Goal: Feedback & Contribution: Contribute content

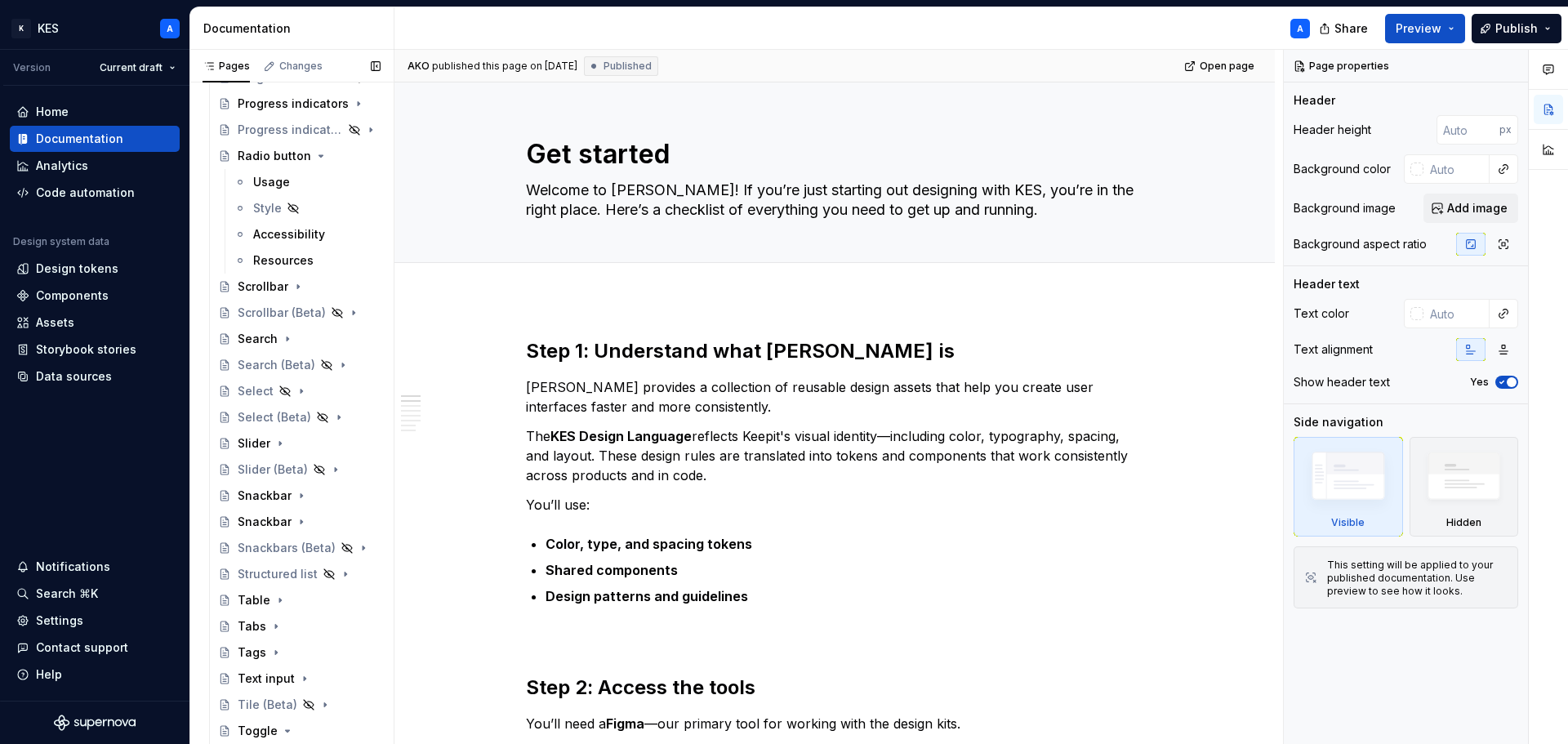
scroll to position [2450, 0]
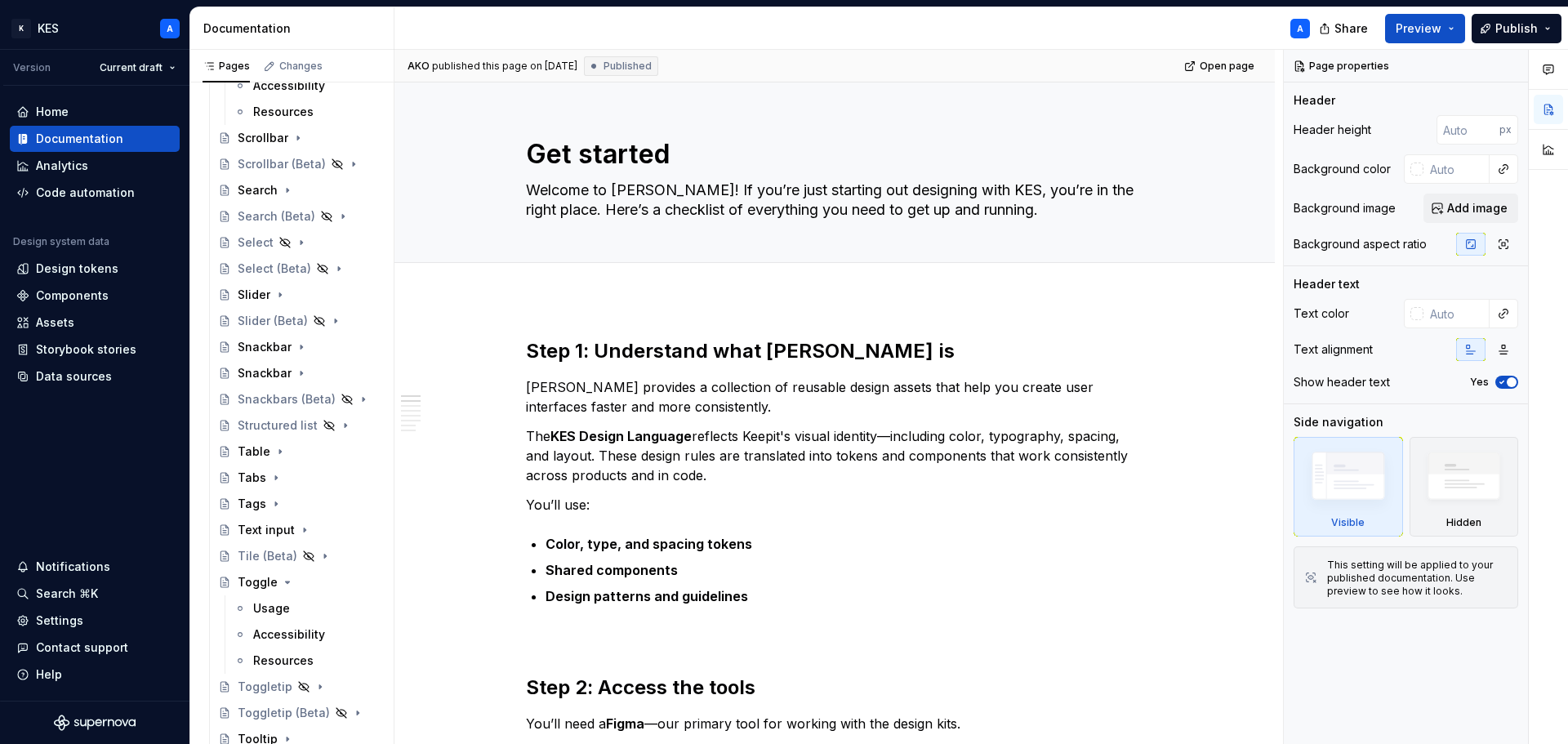
drag, startPoint x: 267, startPoint y: 607, endPoint x: 960, endPoint y: 490, distance: 702.8
click at [268, 609] on div "Usage" at bounding box center [271, 609] width 37 height 17
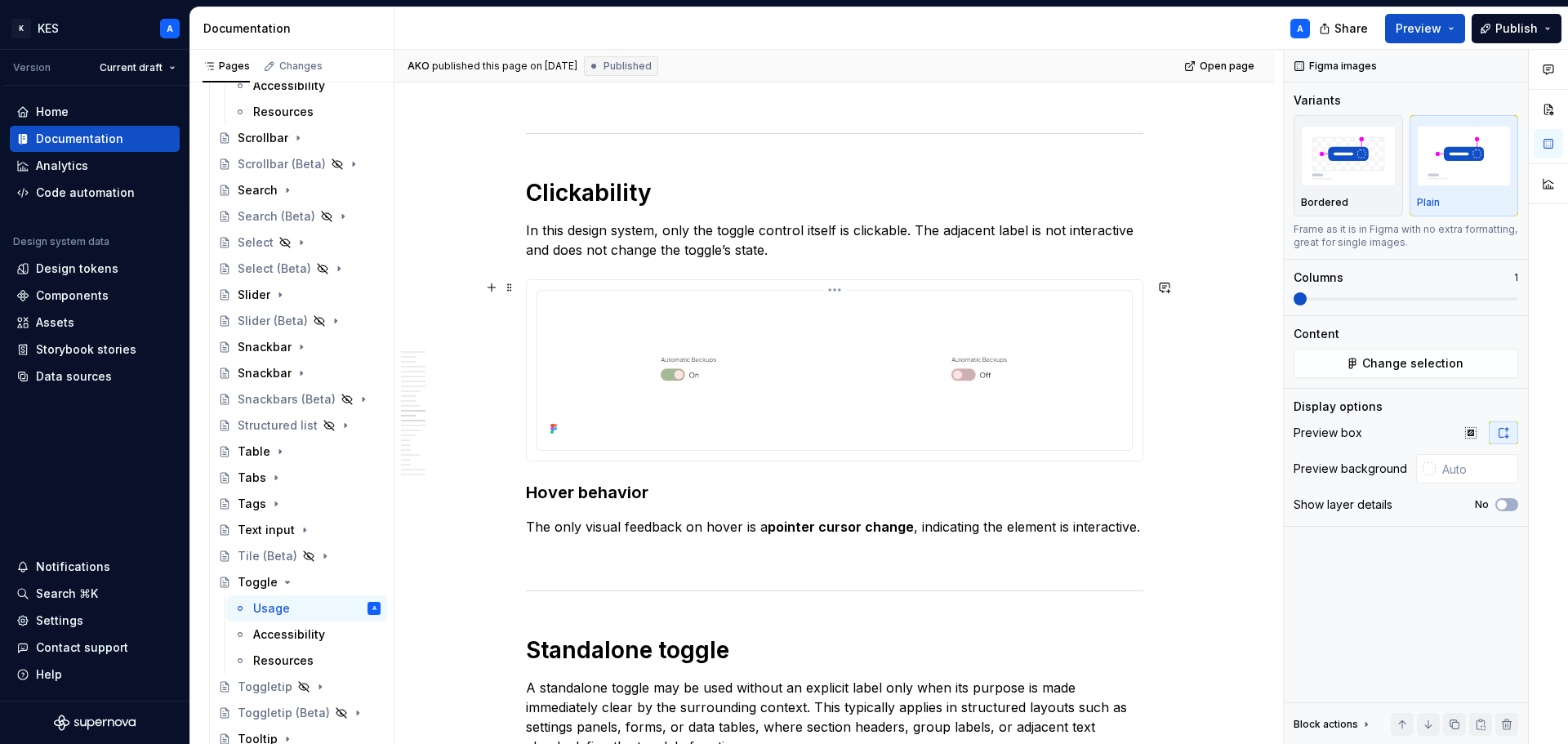
scroll to position [5555, 0]
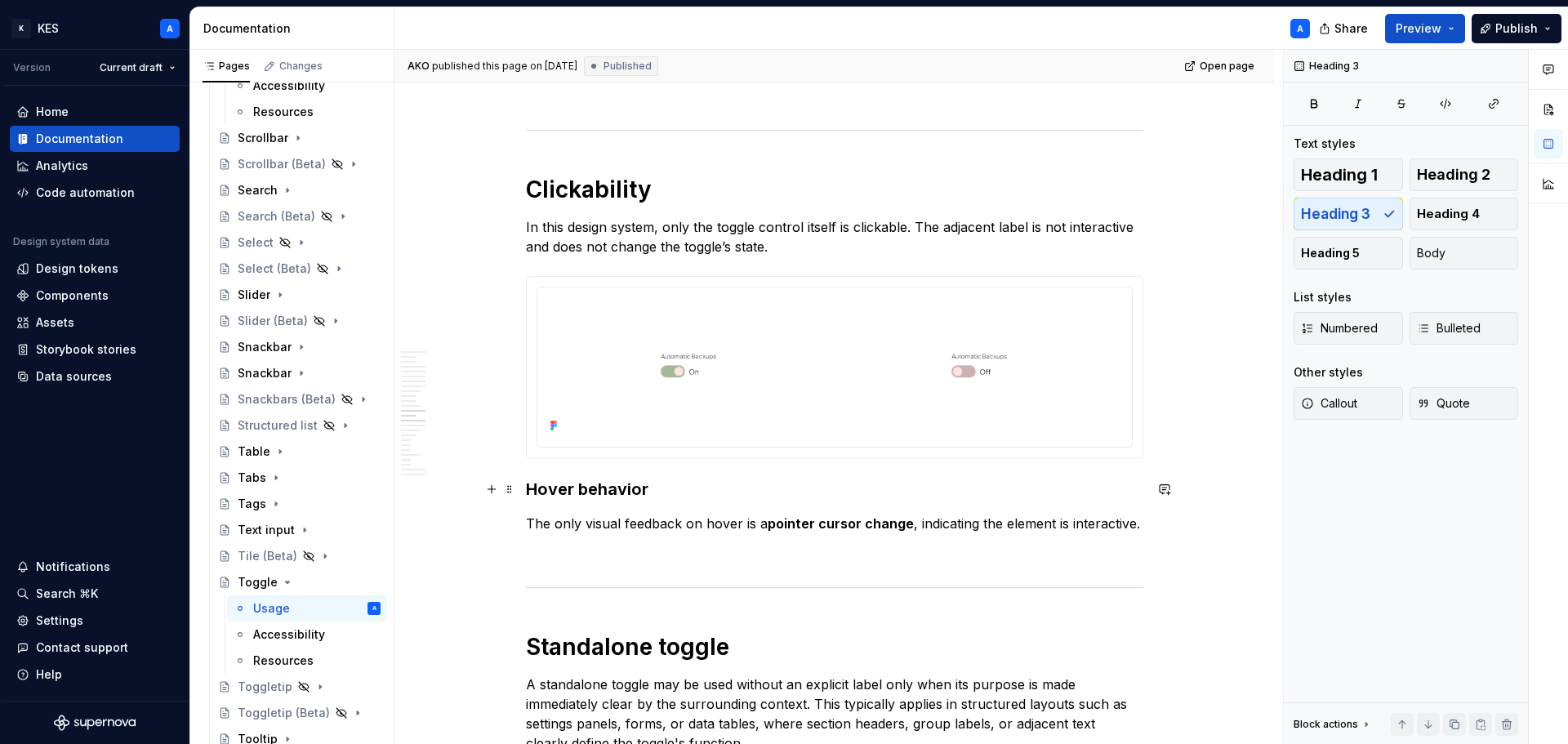
click at [527, 486] on h3 "Hover behavior" at bounding box center [835, 490] width 618 height 23
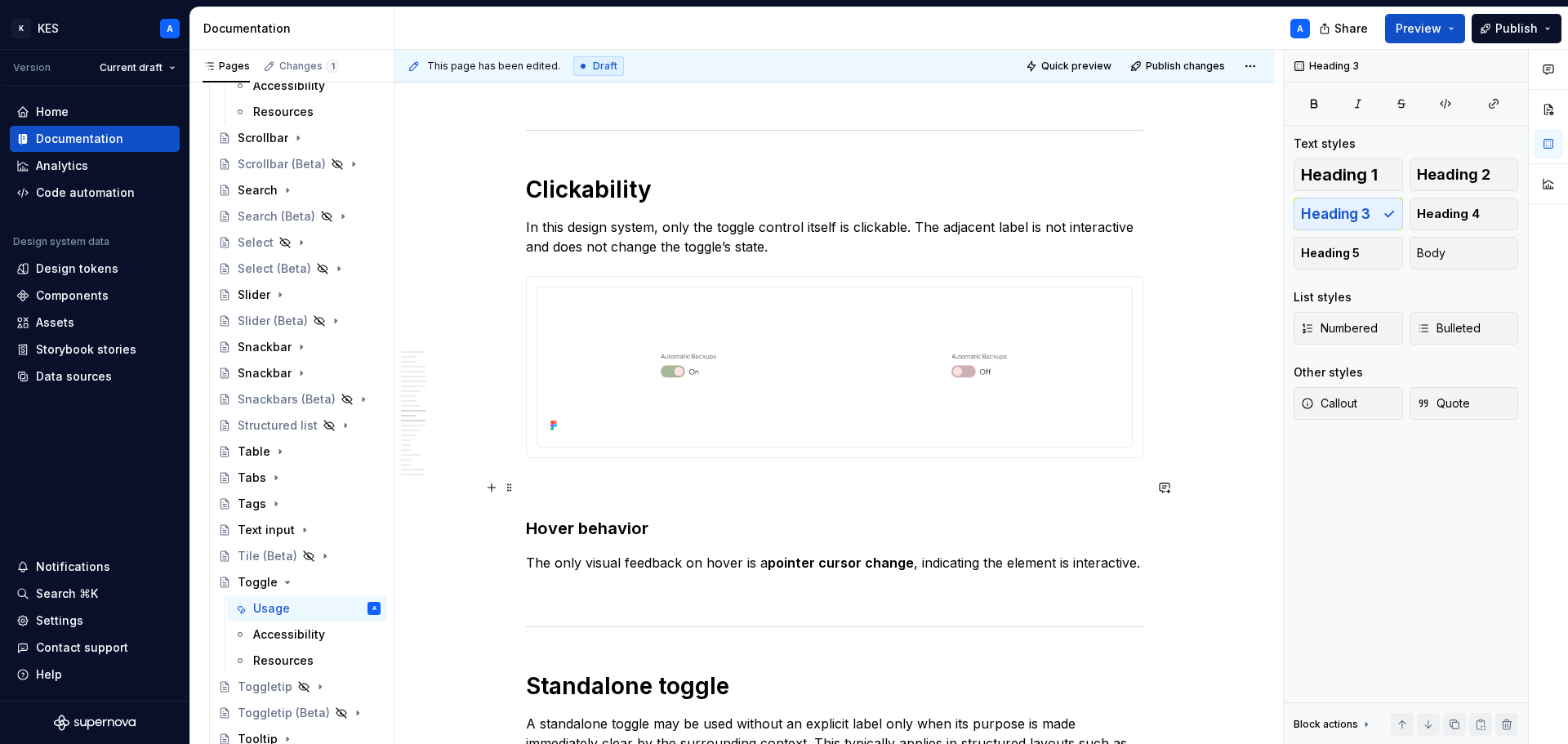
type textarea "*"
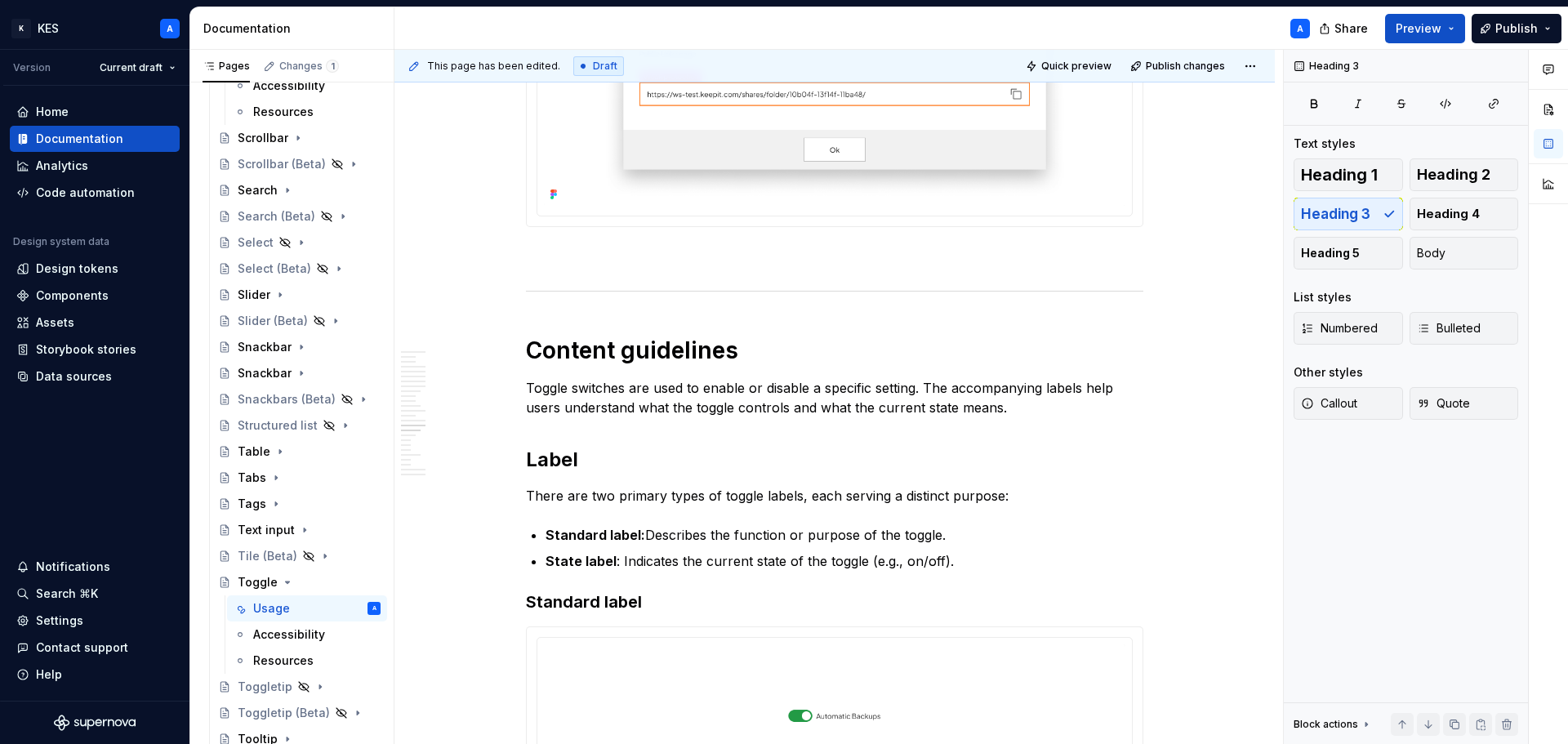
scroll to position [6698, 0]
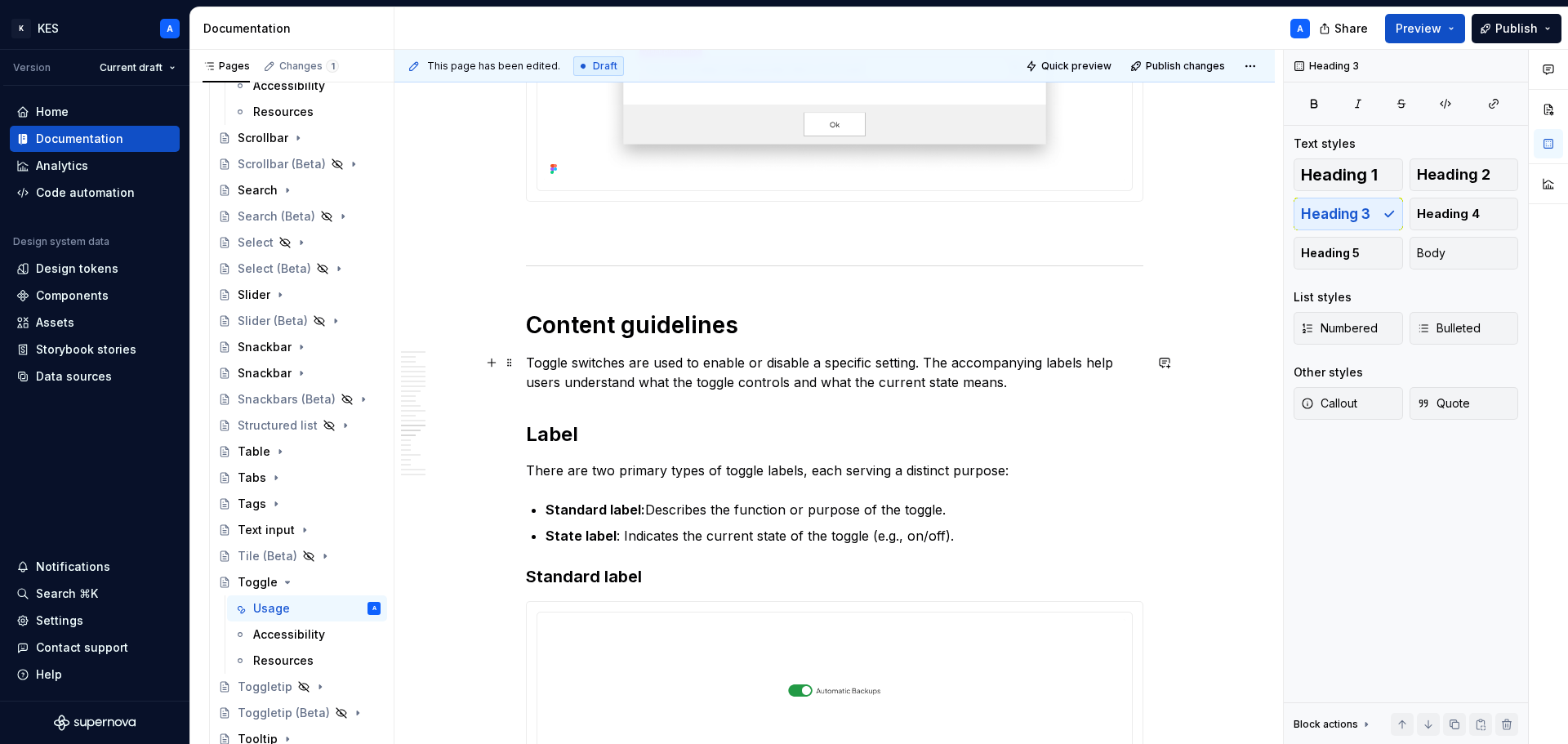
click at [812, 381] on p "Toggle switches are used to enable or disable a specific setting. The accompany…" at bounding box center [835, 372] width 618 height 39
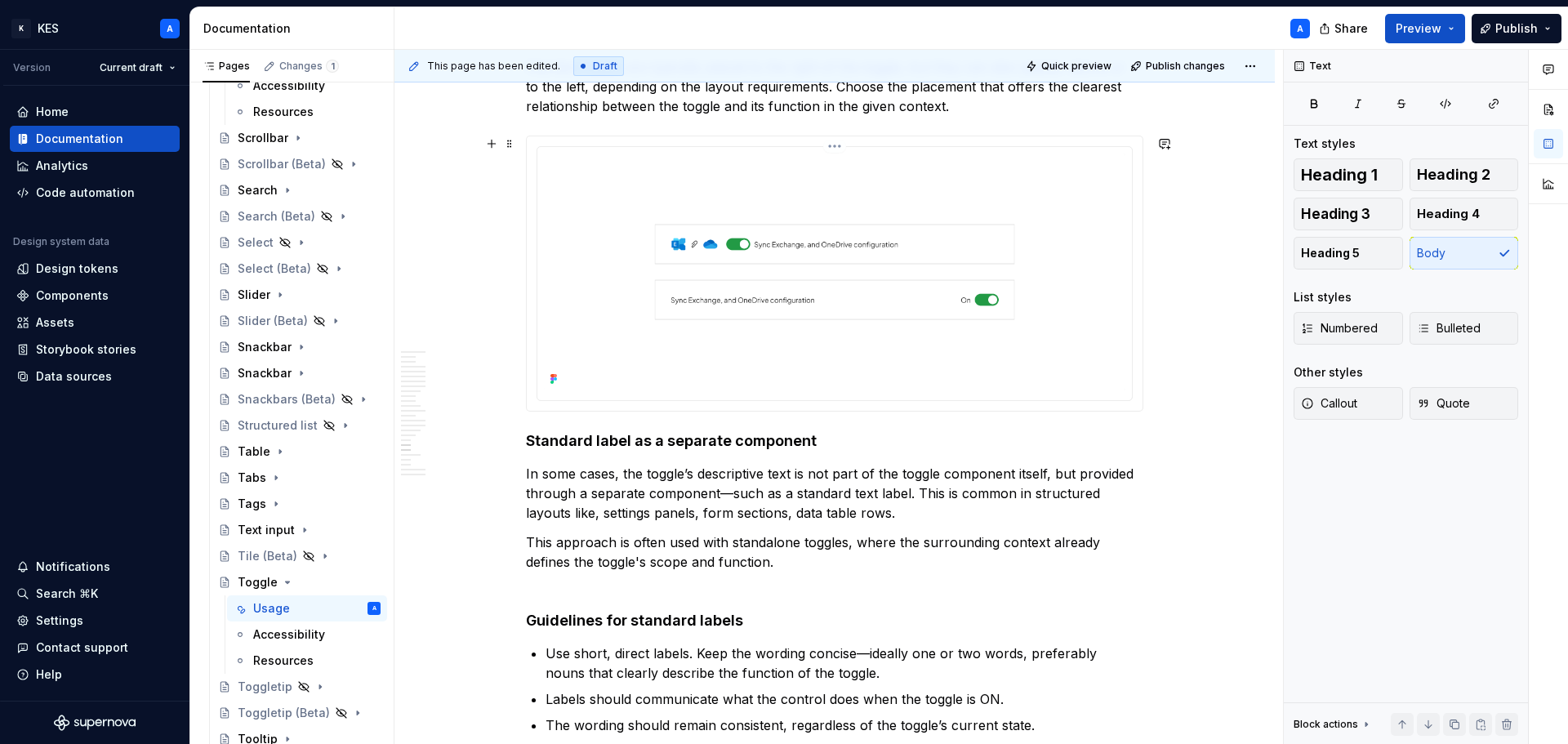
scroll to position [7679, 0]
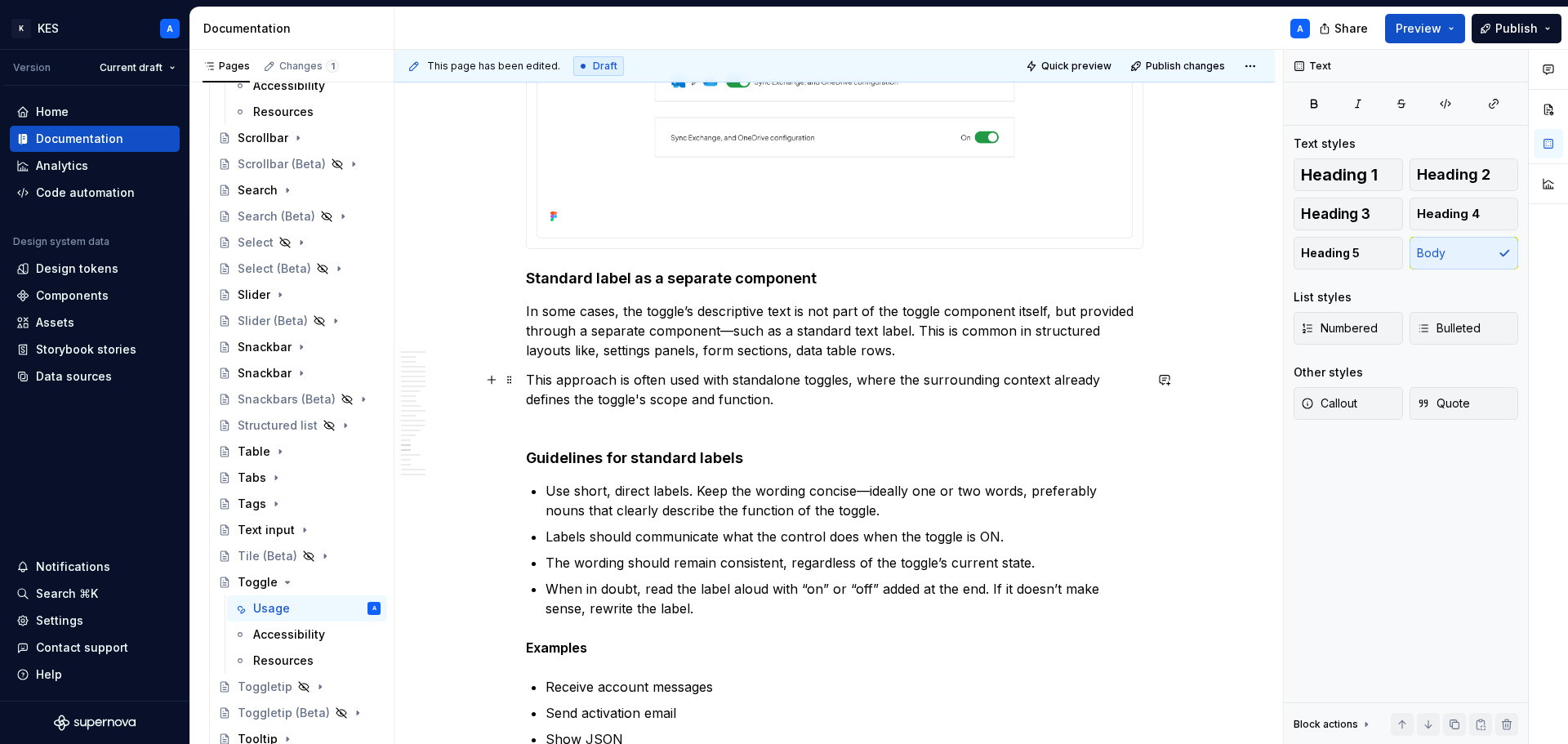
drag, startPoint x: 824, startPoint y: 428, endPoint x: 788, endPoint y: 428, distance: 36.0
click at [824, 428] on p "This approach is often used with standalone toggles, where the surrounding cont…" at bounding box center [835, 399] width 618 height 59
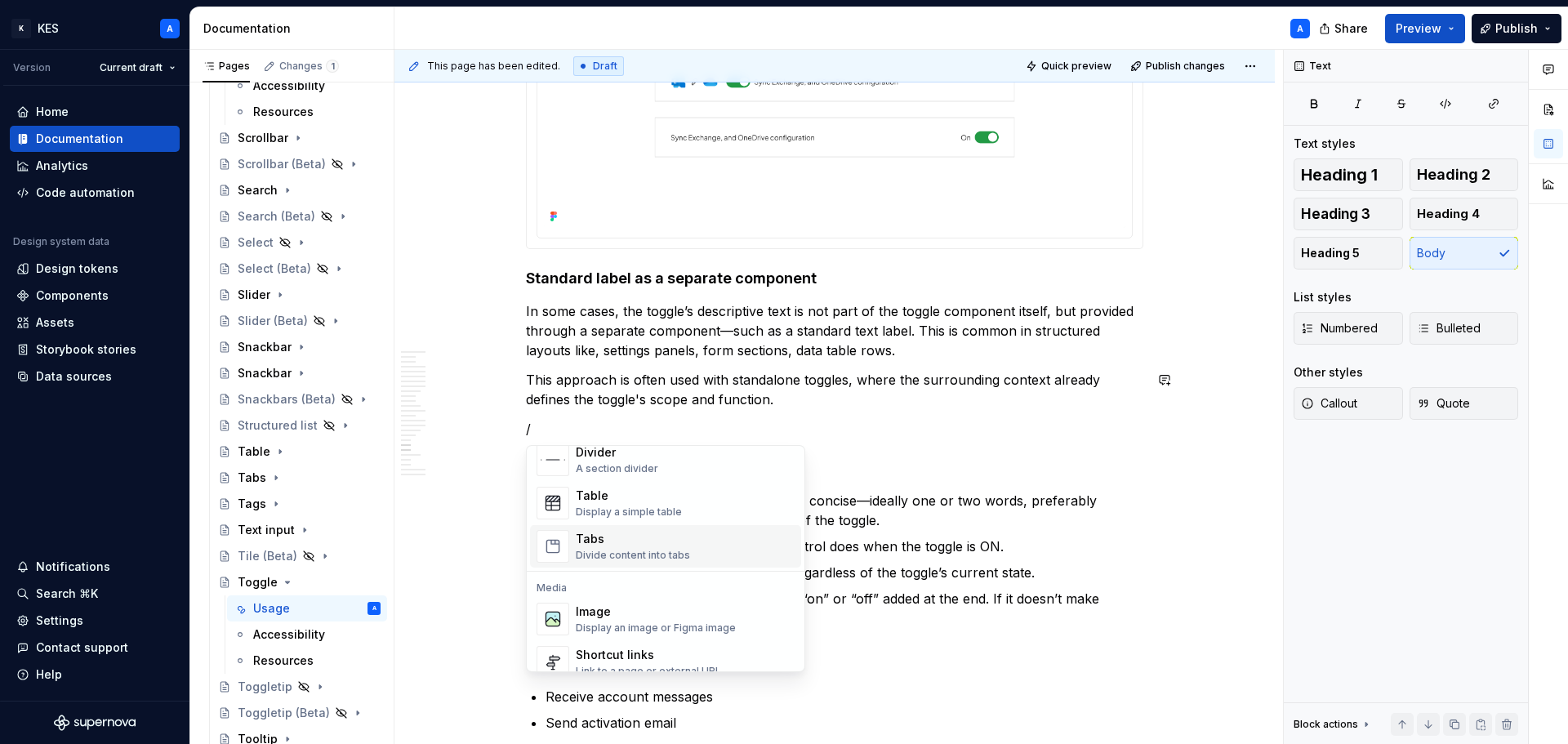
scroll to position [653, 0]
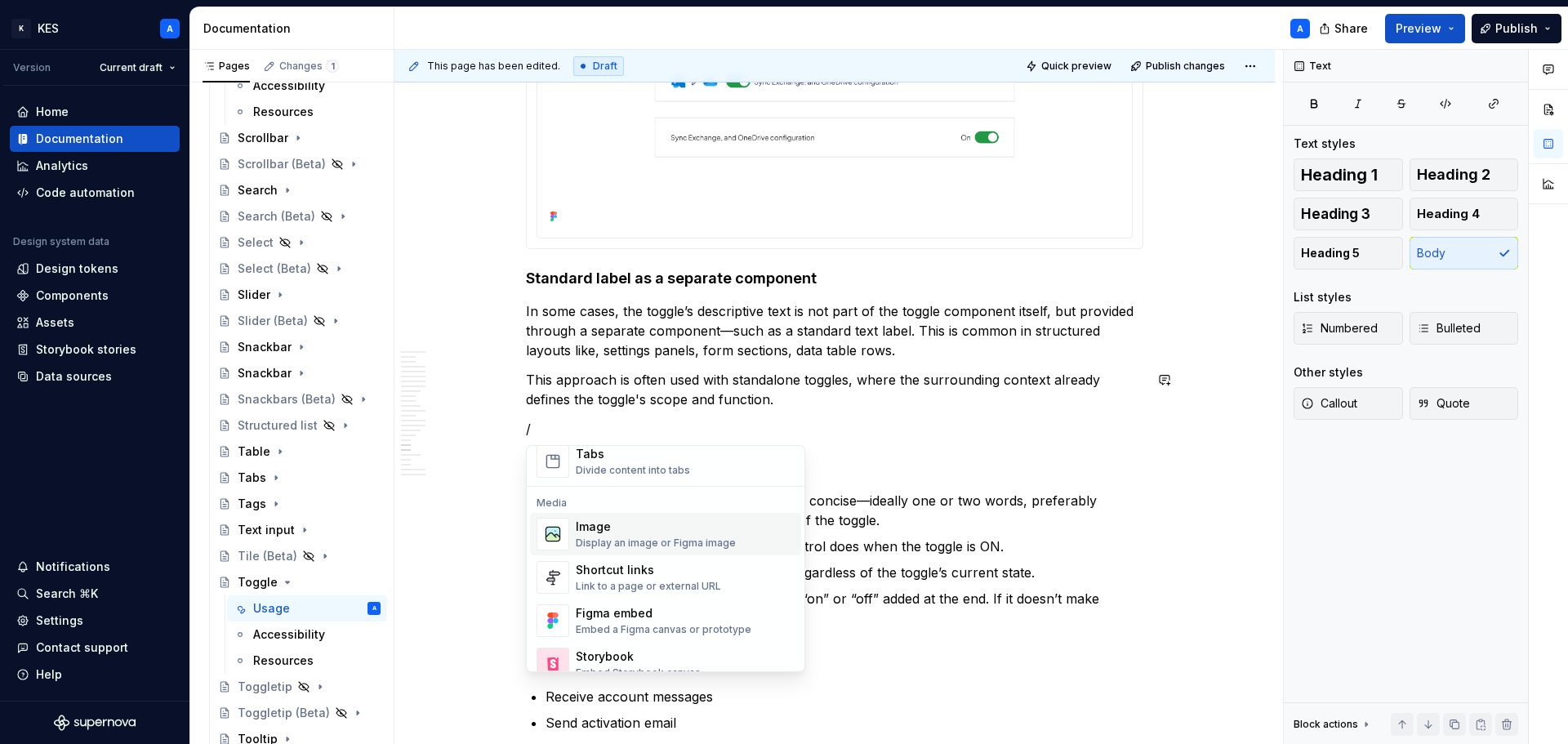
click at [663, 545] on div "Display an image or Figma image" at bounding box center [656, 543] width 160 height 13
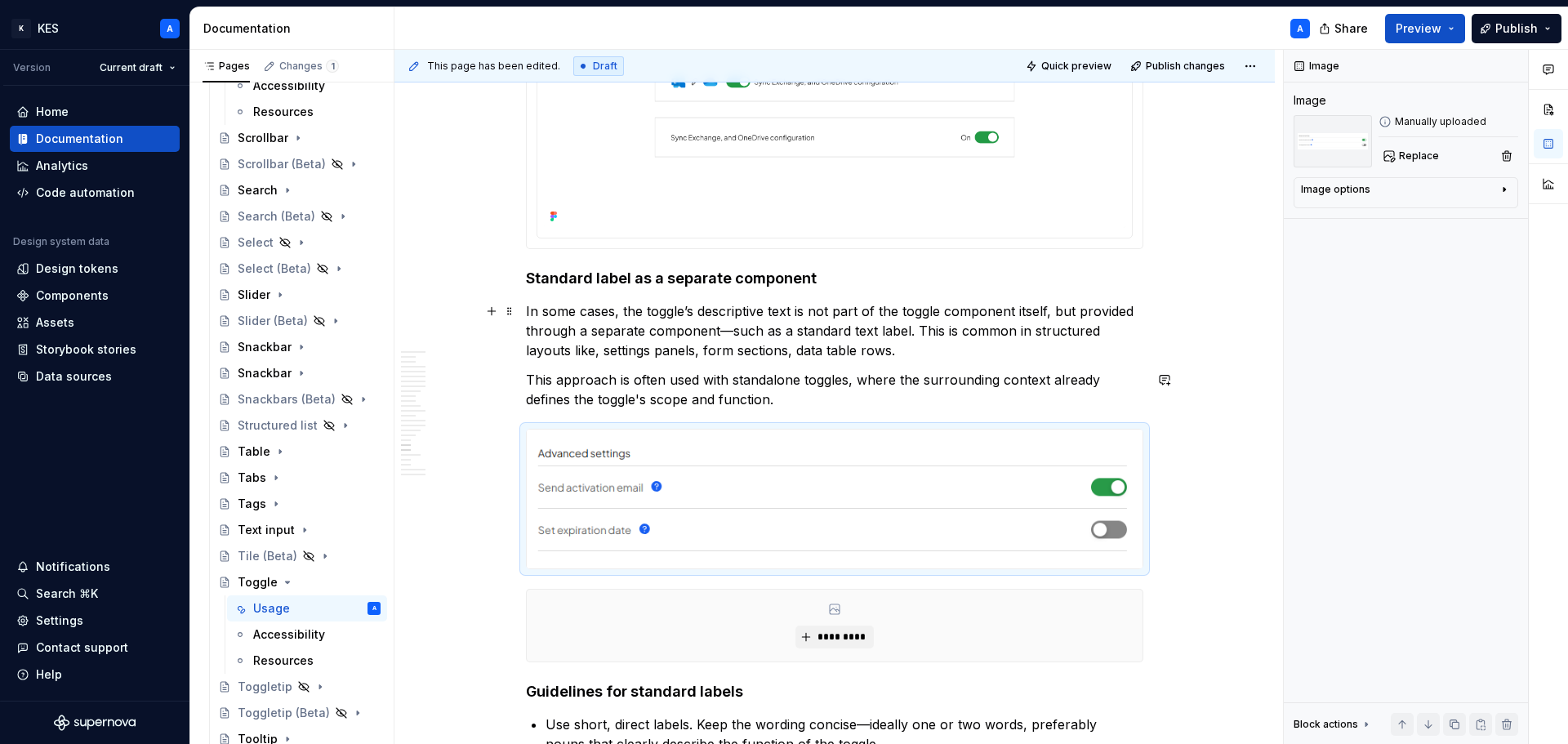
click at [1011, 338] on p "In some cases, the toggle’s descriptive text is not part of the toggle componen…" at bounding box center [835, 330] width 618 height 59
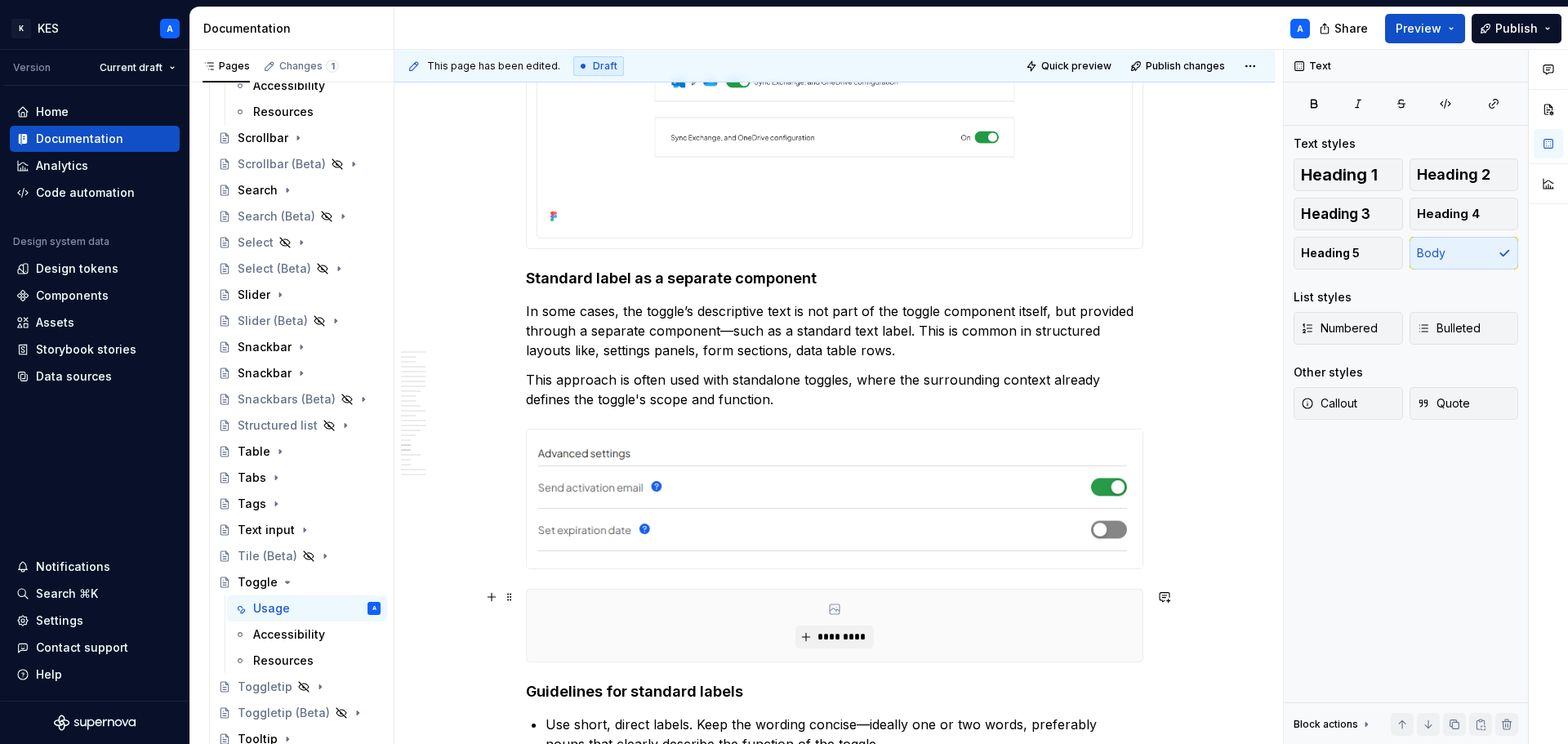
click at [916, 625] on div "*********" at bounding box center [835, 625] width 616 height 72
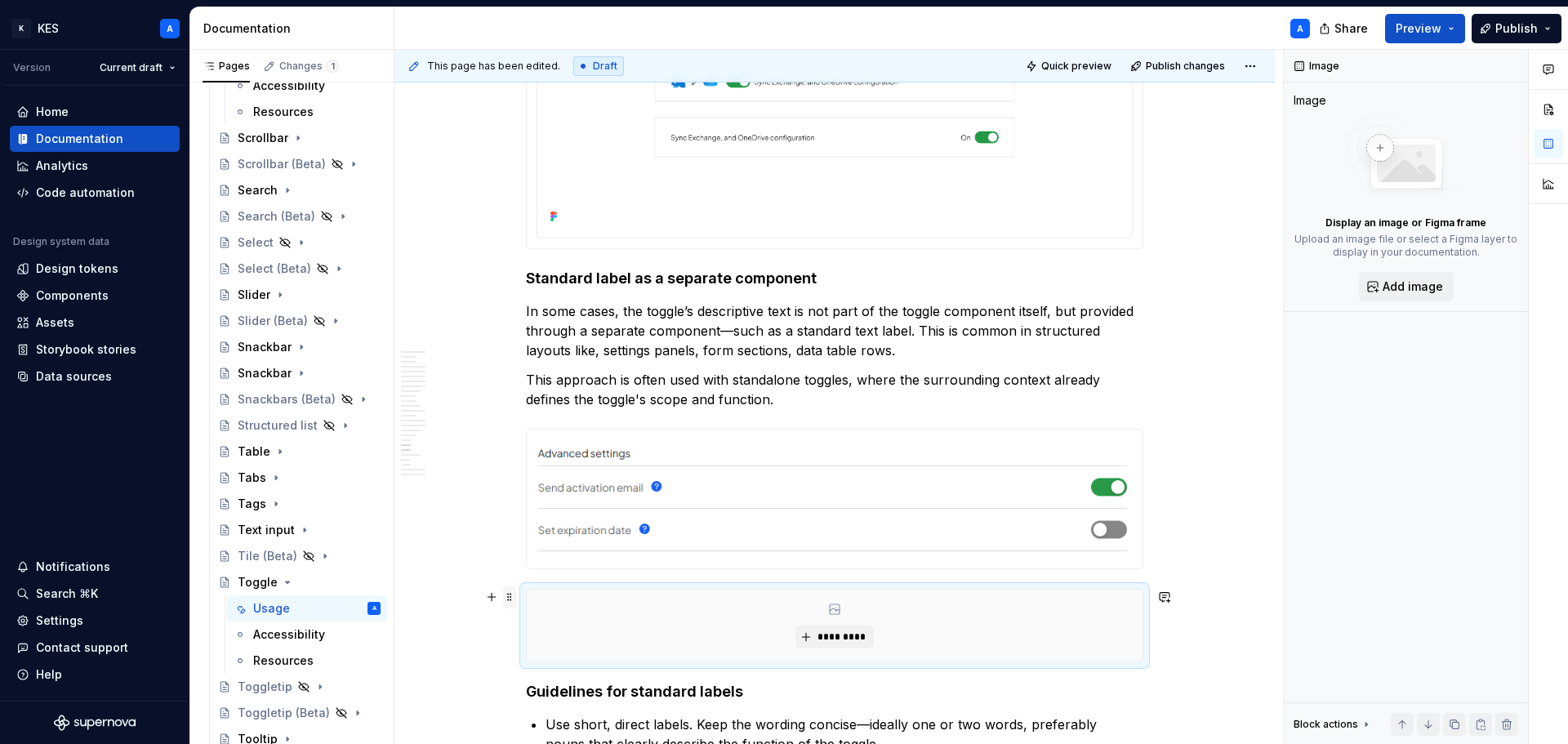
click at [510, 598] on span at bounding box center [510, 597] width 13 height 23
click at [538, 570] on div "Delete" at bounding box center [586, 565] width 106 height 17
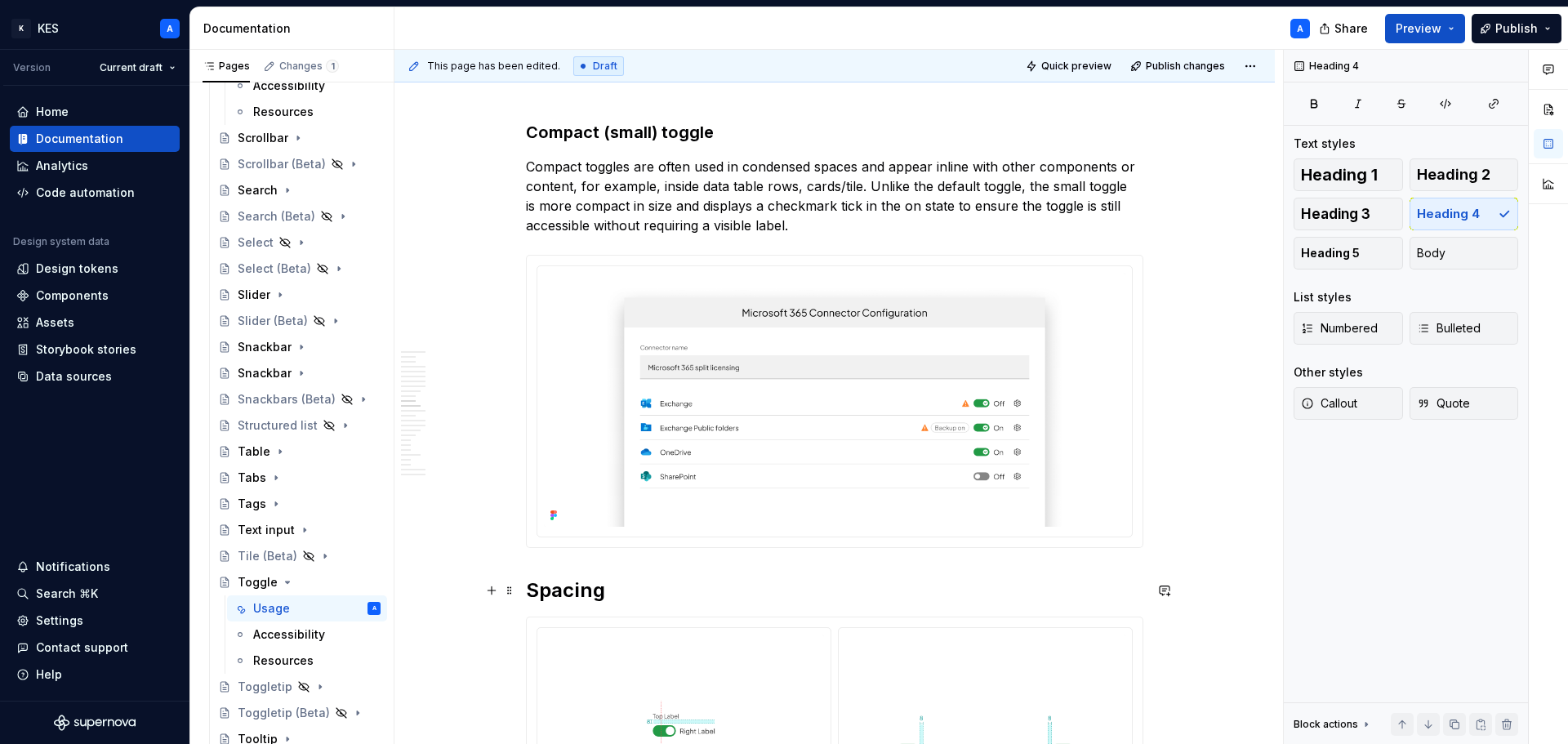
scroll to position [4085, 0]
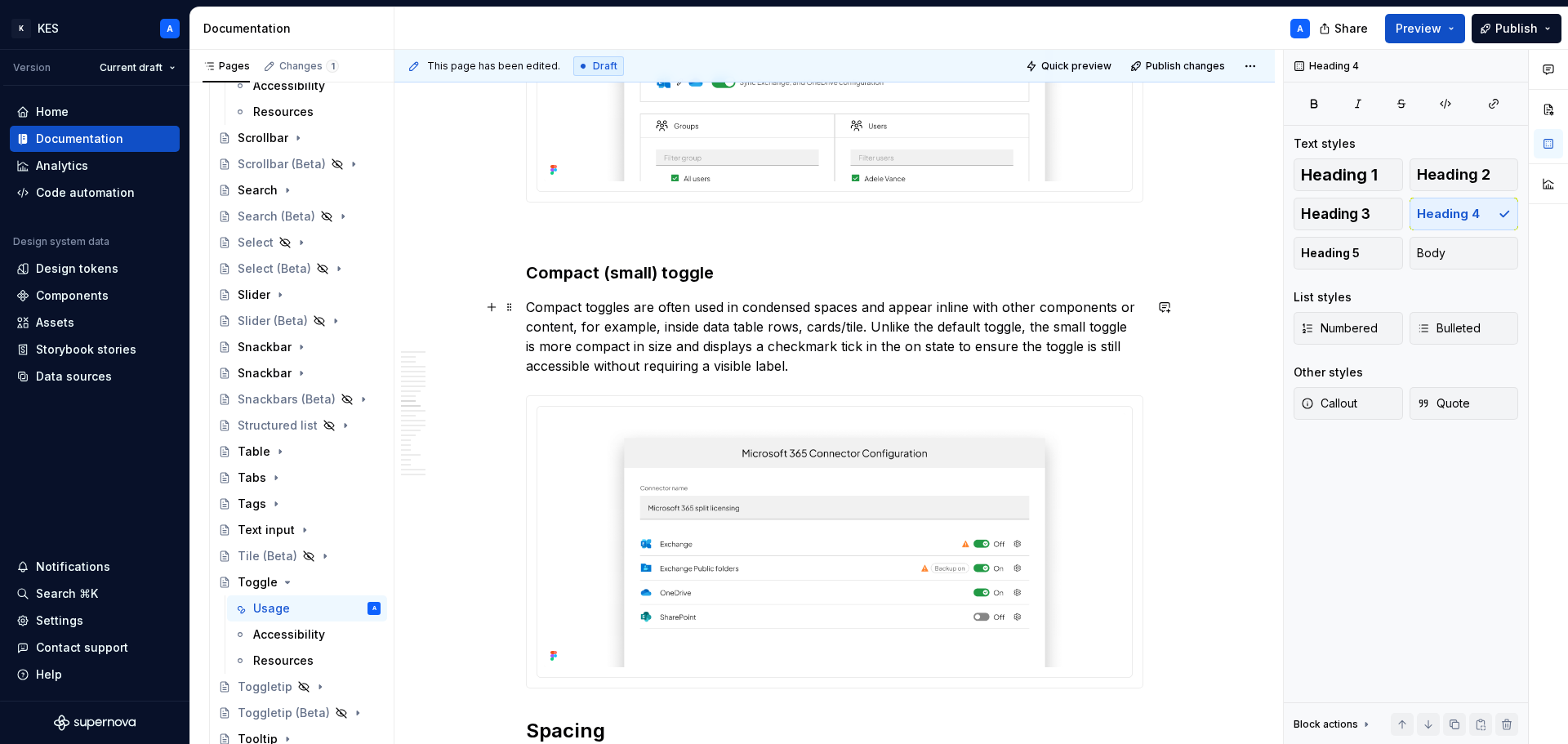
click at [671, 307] on p "Compact toggles are often used in condensed spaces and appear inline with other…" at bounding box center [835, 336] width 618 height 78
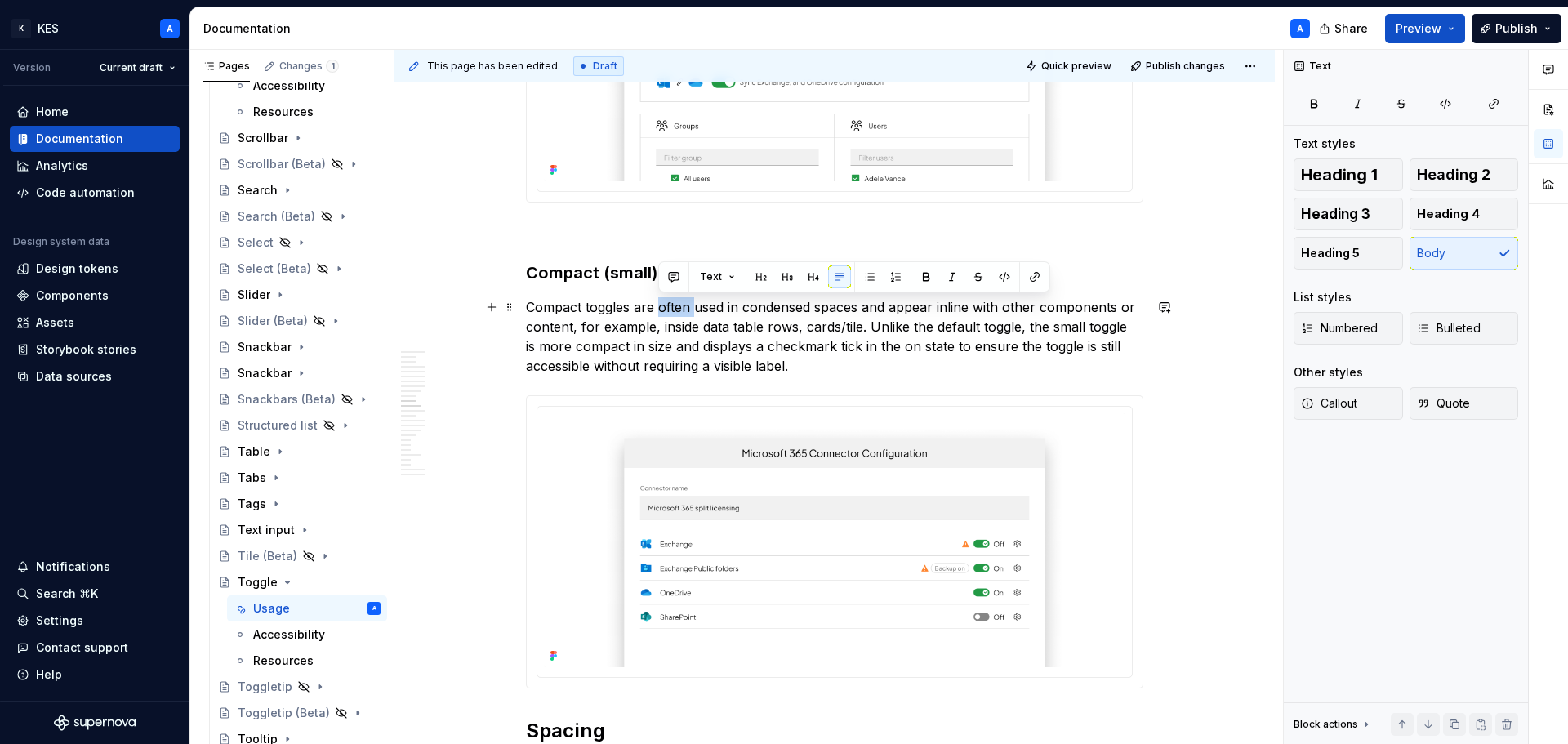
click at [671, 307] on p "Compact toggles are often used in condensed spaces and appear inline with other…" at bounding box center [835, 336] width 618 height 78
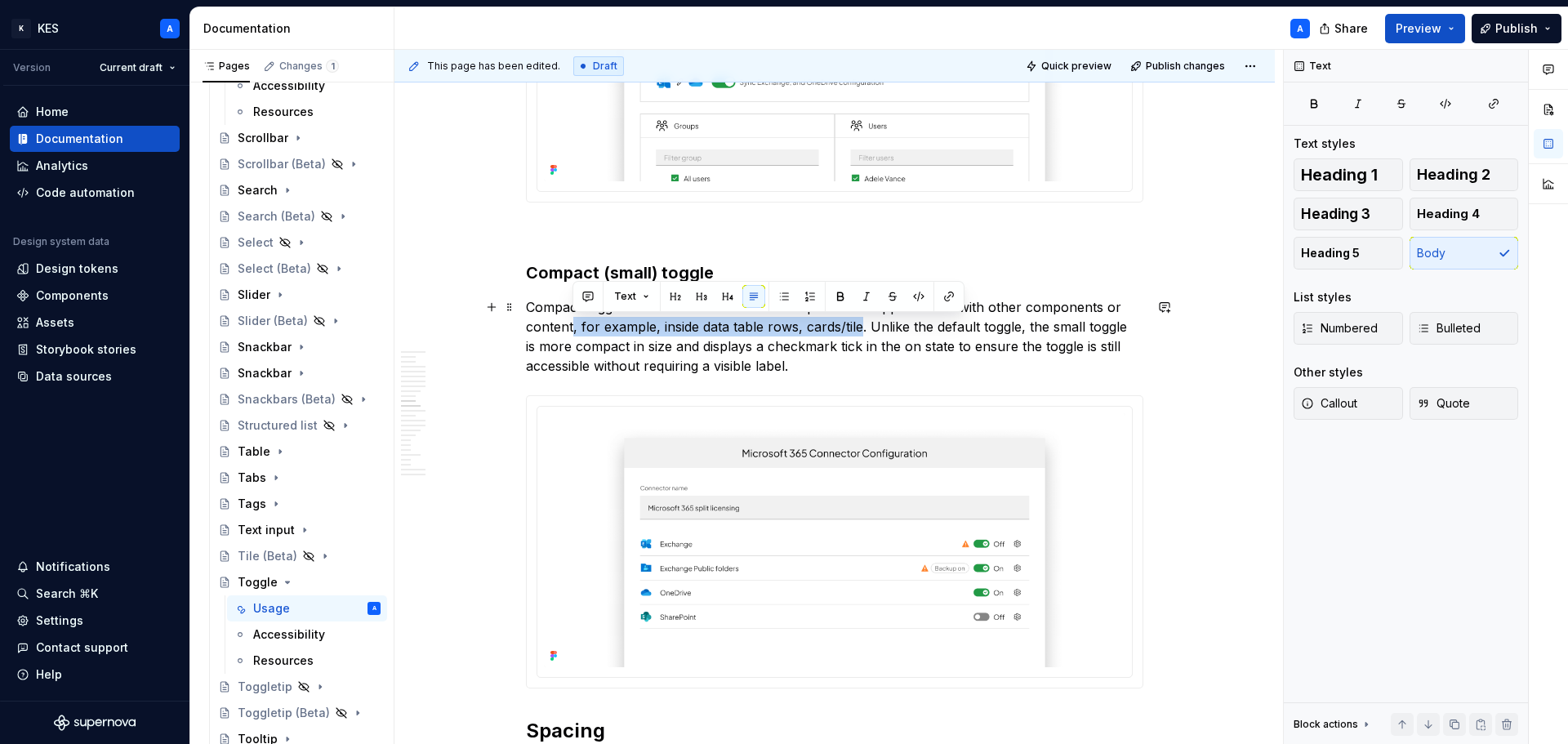
drag, startPoint x: 574, startPoint y: 328, endPoint x: 885, endPoint y: 327, distance: 311.0
click at [864, 321] on p "Compact toggles can be used in condensed spaces and appear inline with other co…" at bounding box center [835, 336] width 618 height 78
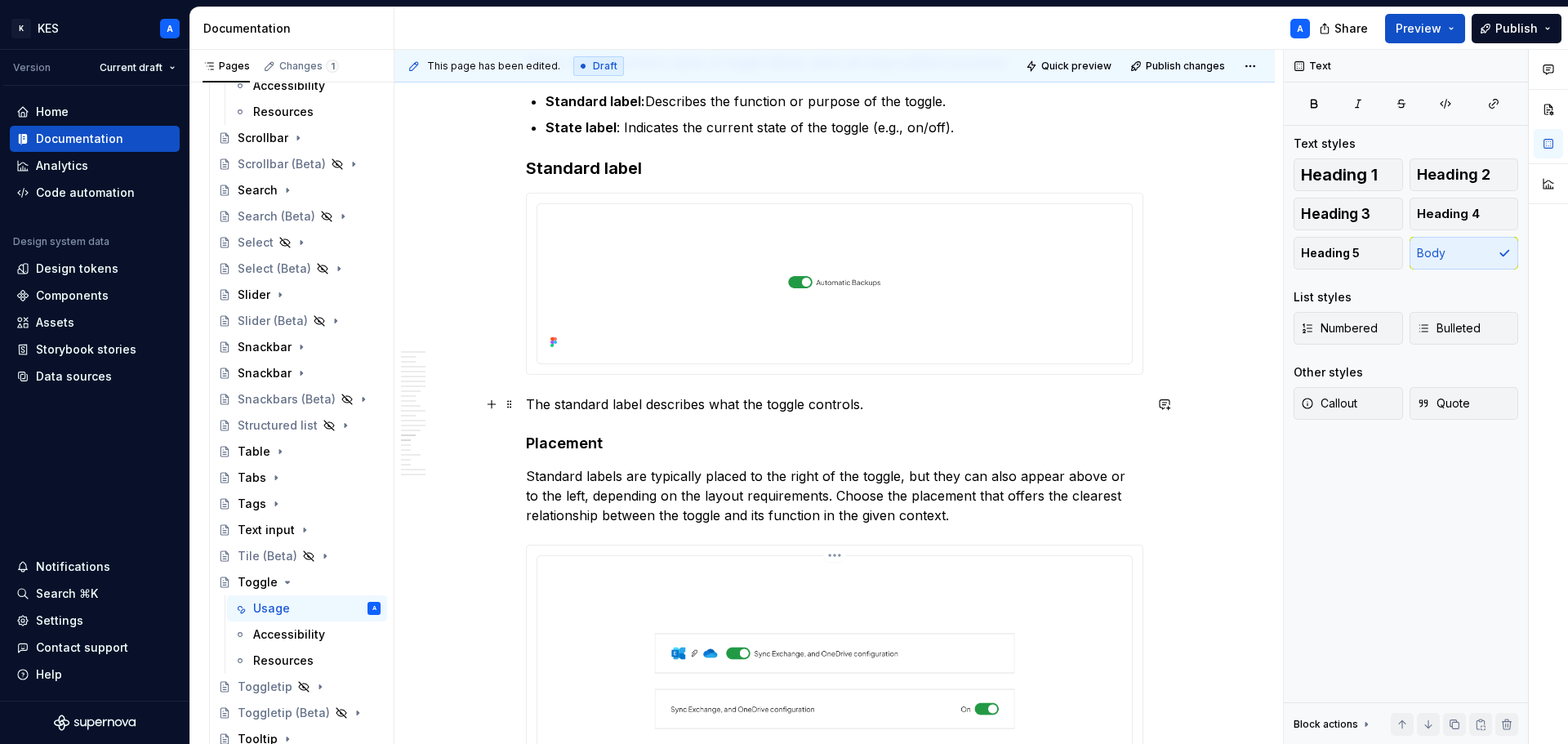
scroll to position [7352, 0]
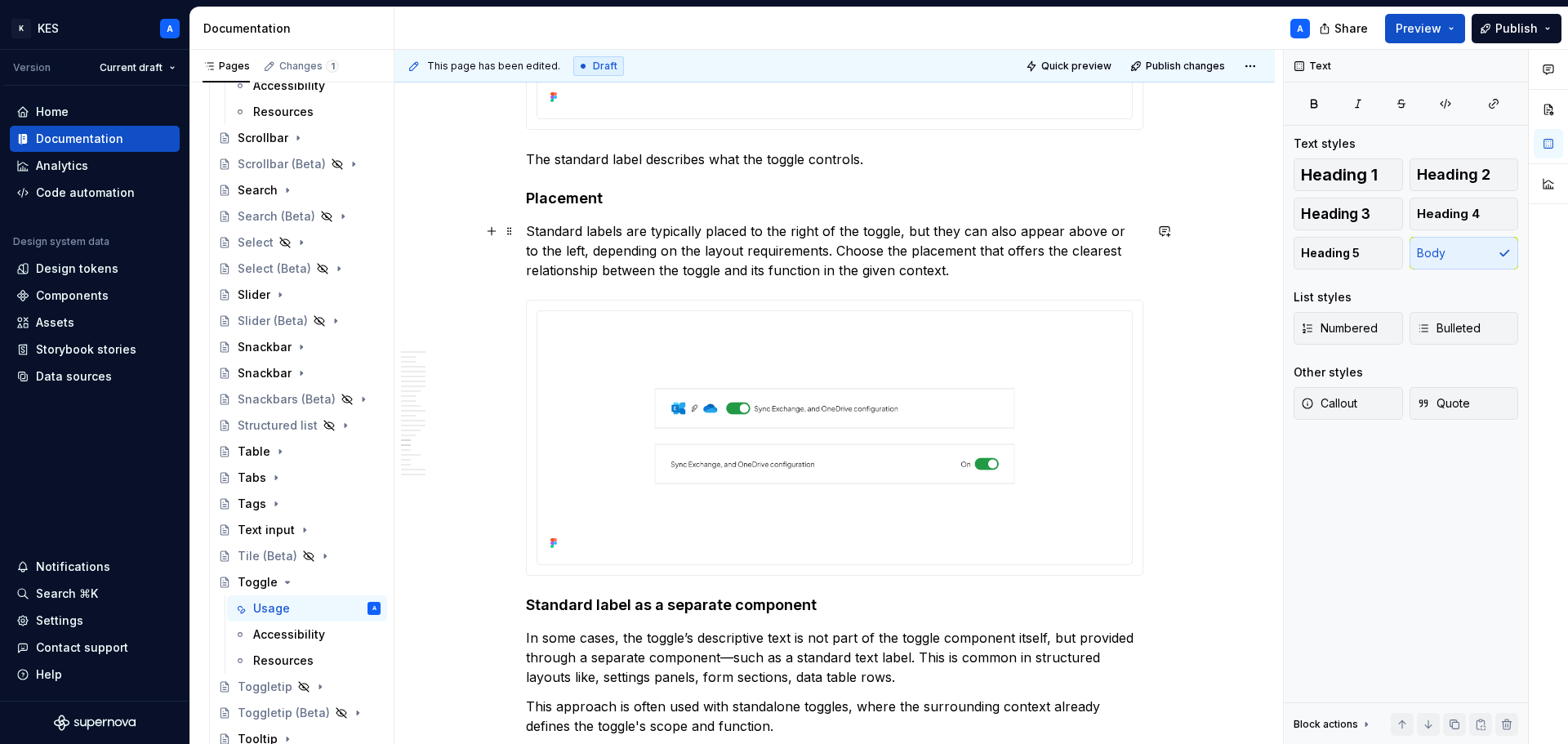
click at [999, 269] on p "Standard labels are typically placed to the right of the toggle, but they can a…" at bounding box center [835, 251] width 618 height 59
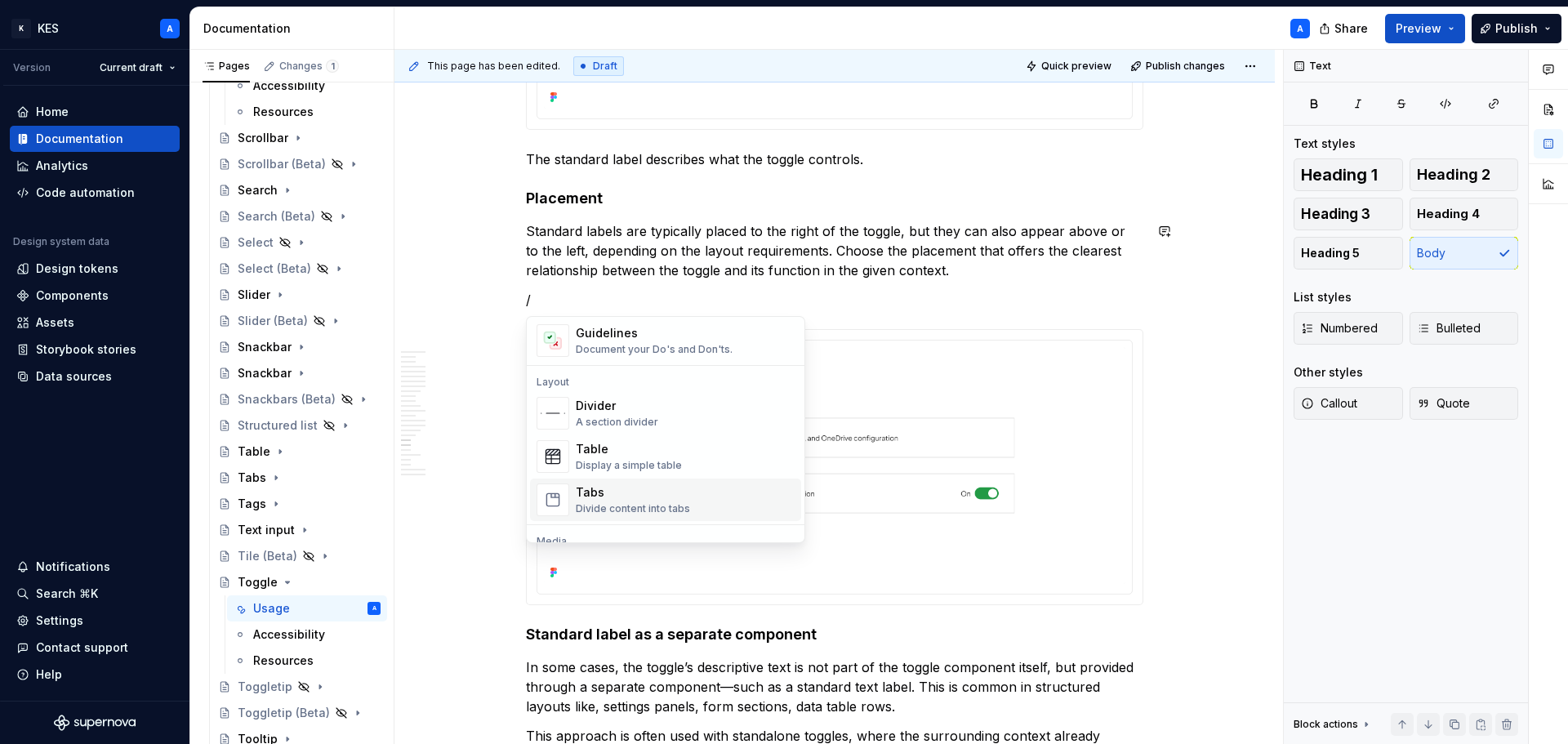
scroll to position [572, 0]
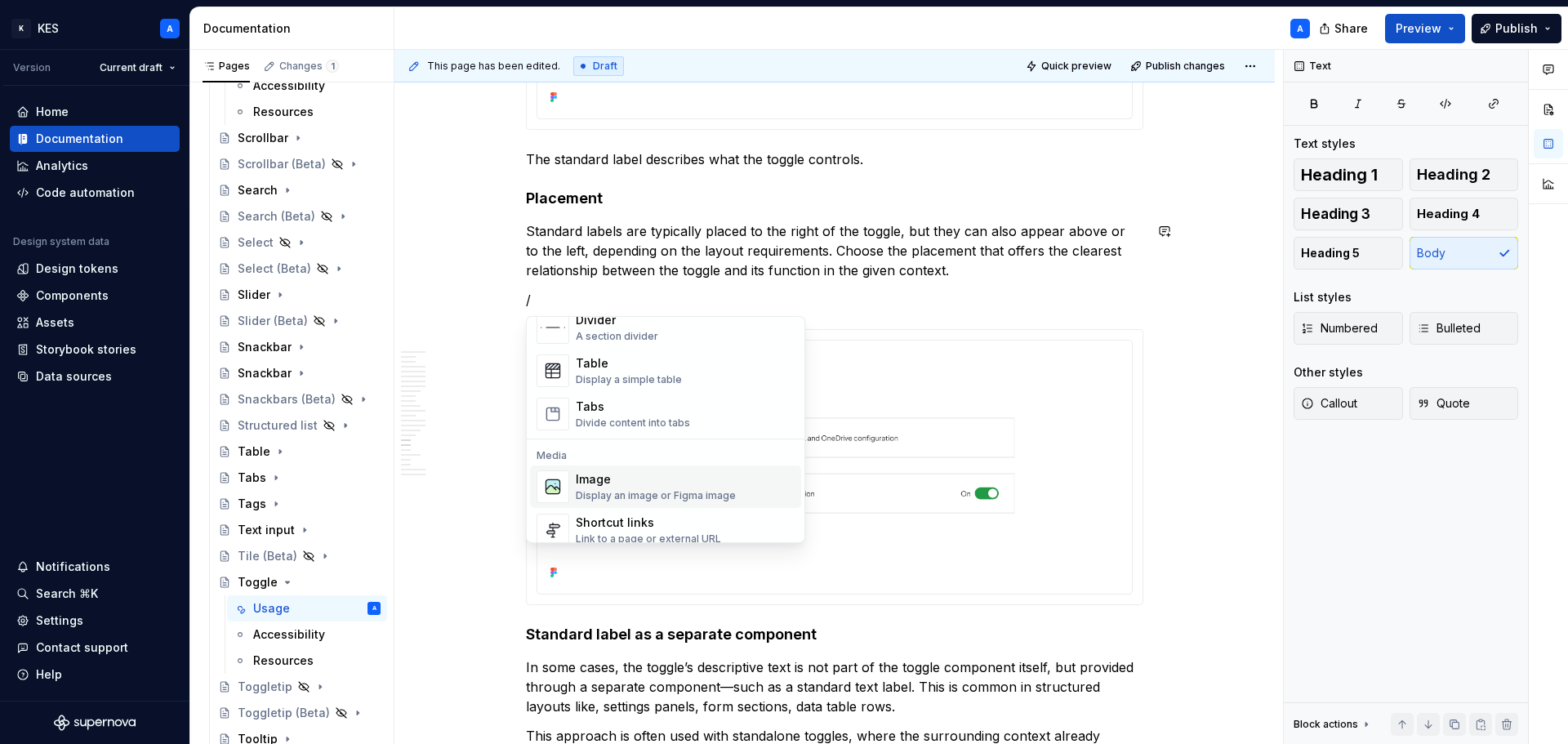
click at [644, 477] on div "Image" at bounding box center [656, 480] width 160 height 17
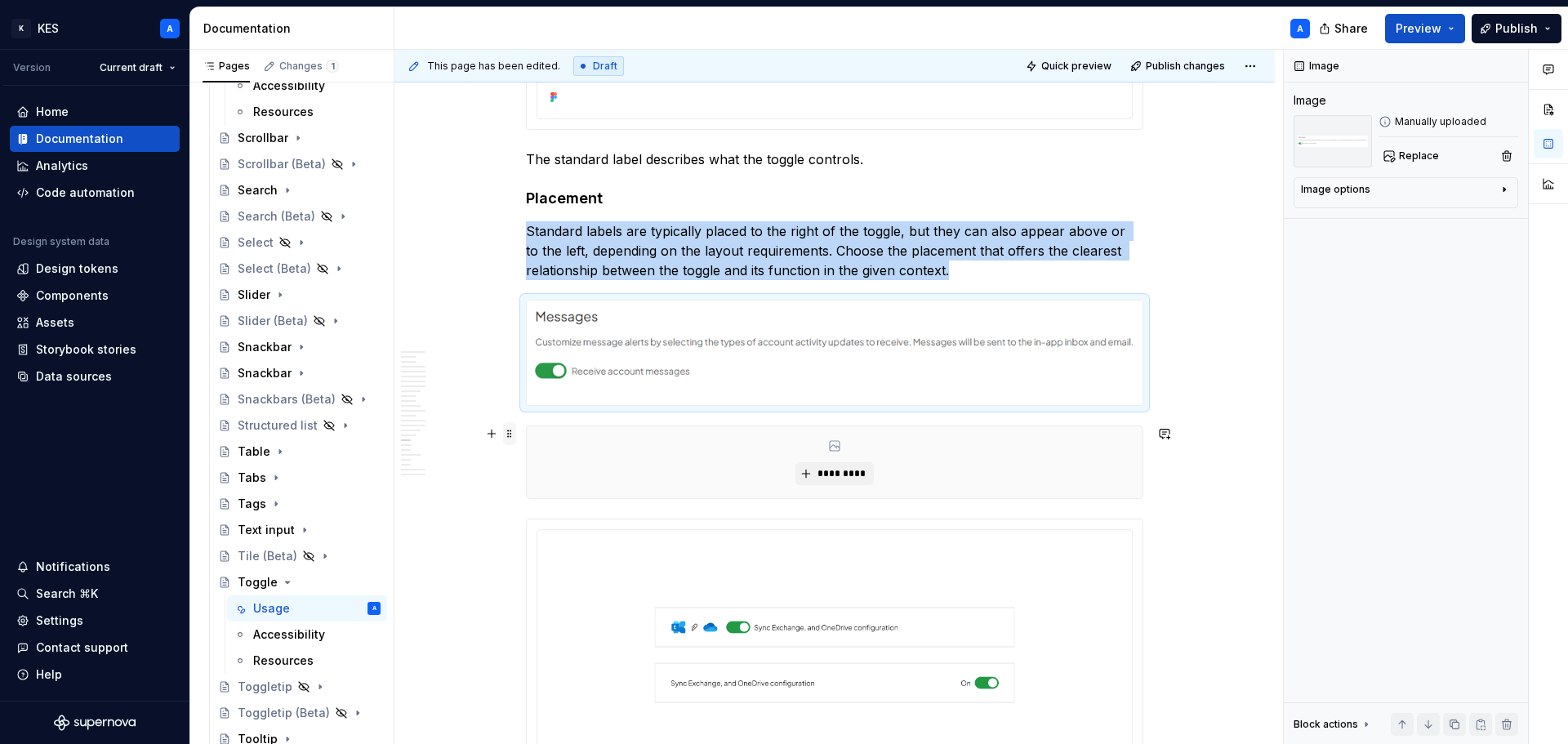
click at [512, 445] on div at bounding box center [497, 434] width 36 height 23
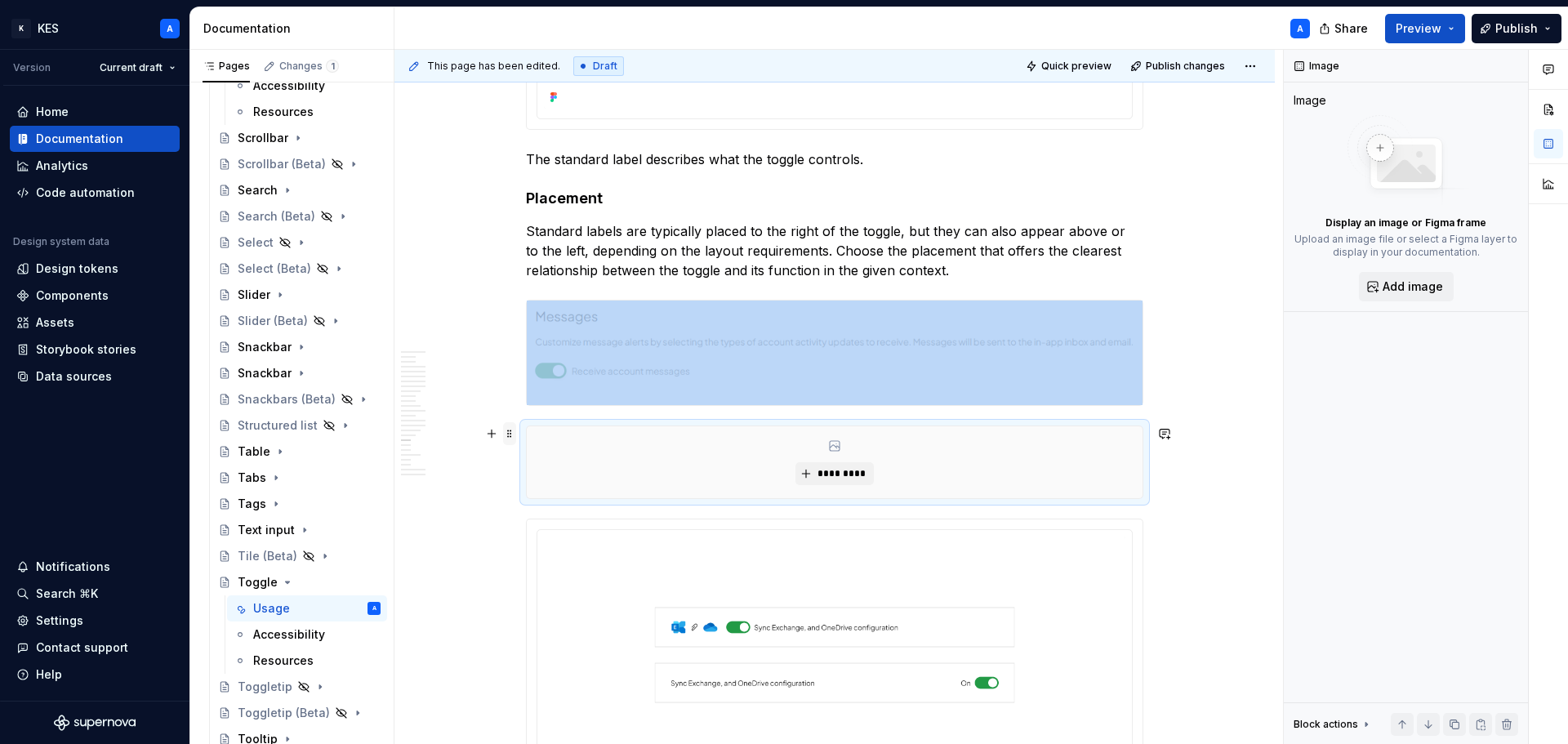
click at [511, 445] on div at bounding box center [497, 434] width 36 height 23
click at [510, 434] on span at bounding box center [510, 434] width 13 height 23
click at [564, 579] on div "Delete" at bounding box center [586, 579] width 106 height 17
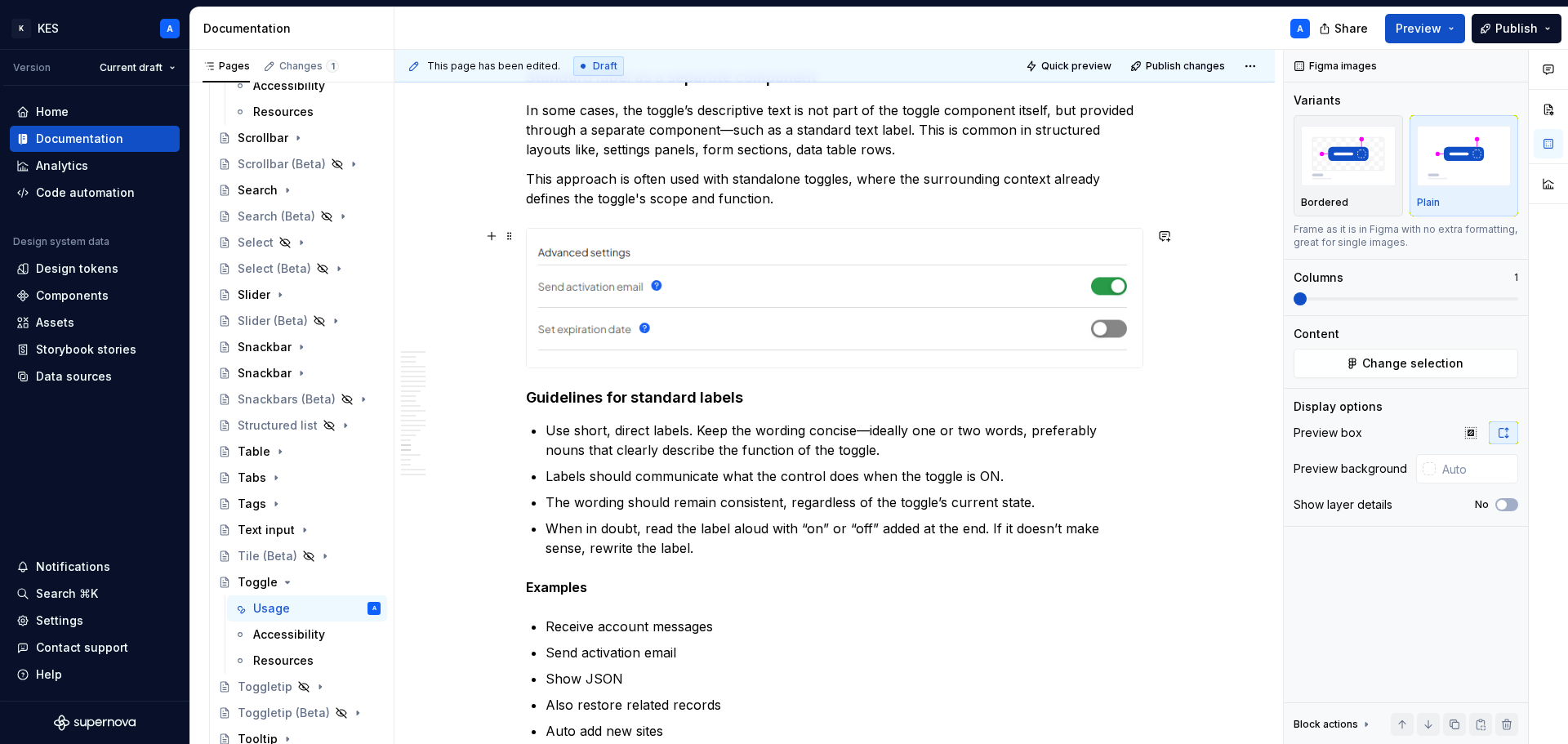
scroll to position [8169, 0]
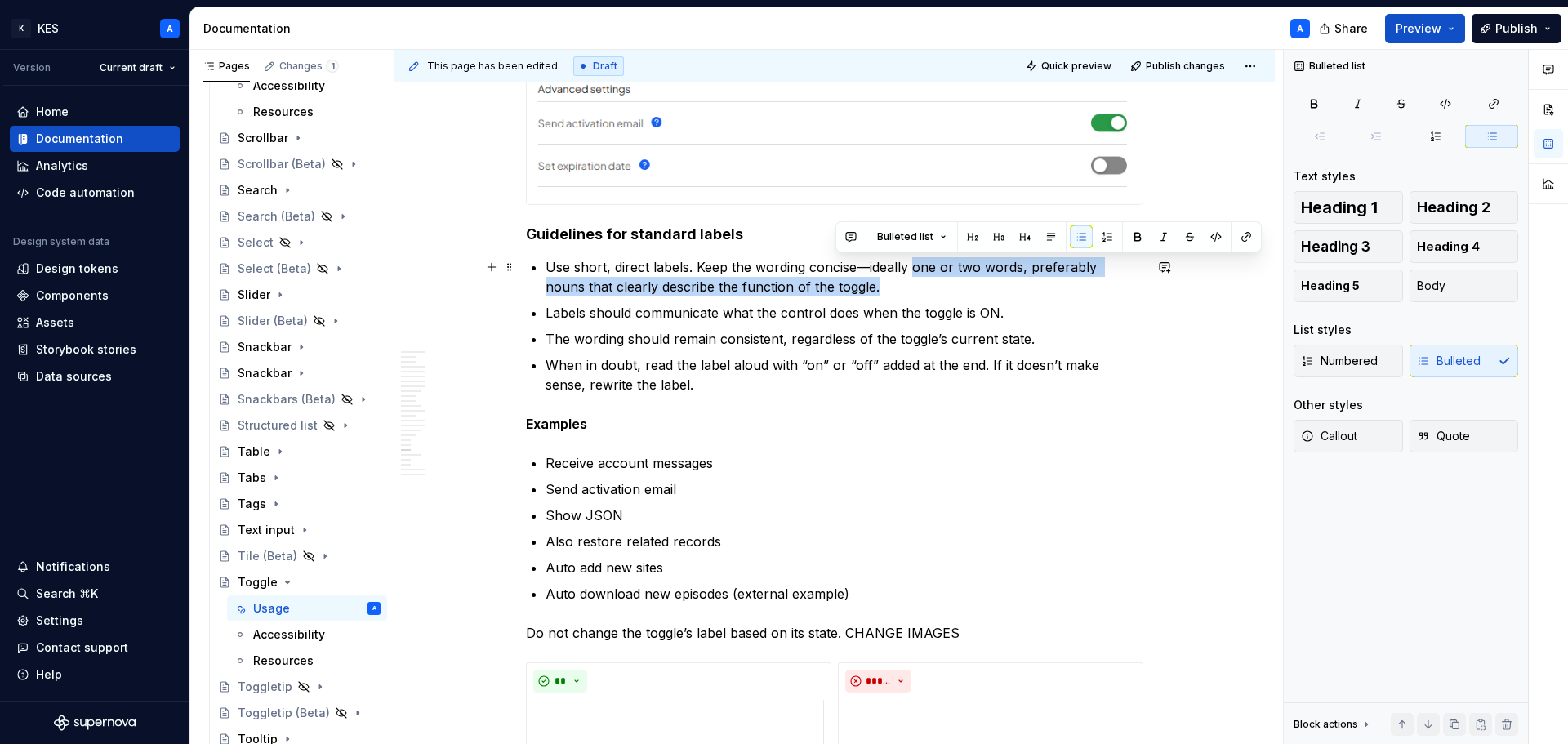
drag, startPoint x: 914, startPoint y: 268, endPoint x: 920, endPoint y: 277, distance: 10.8
click at [920, 277] on p "Use short, direct labels. Keep the wording concise—ideally one or two words, pr…" at bounding box center [844, 277] width 598 height 39
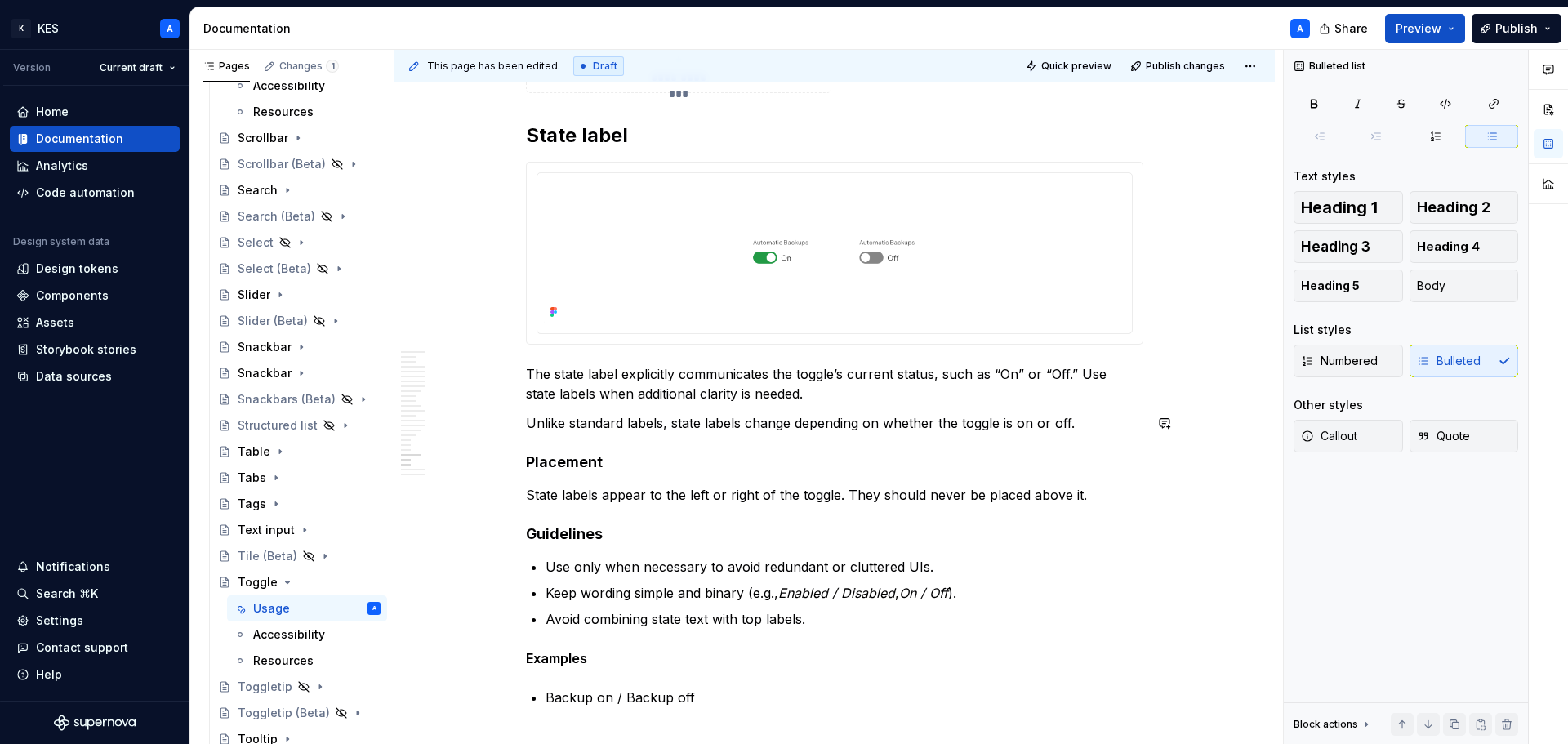
scroll to position [9149, 0]
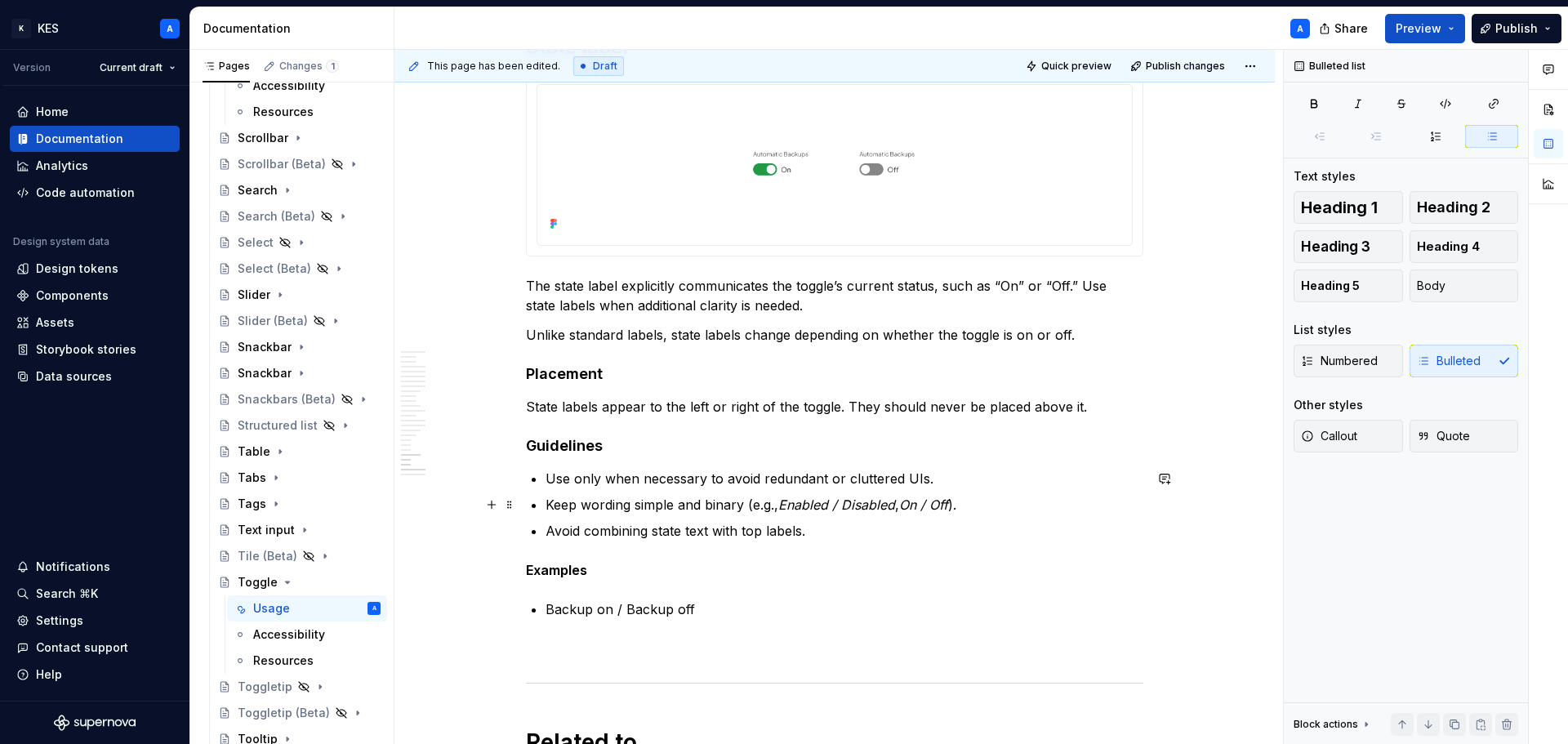
click at [910, 504] on em "On / Off" at bounding box center [923, 505] width 49 height 17
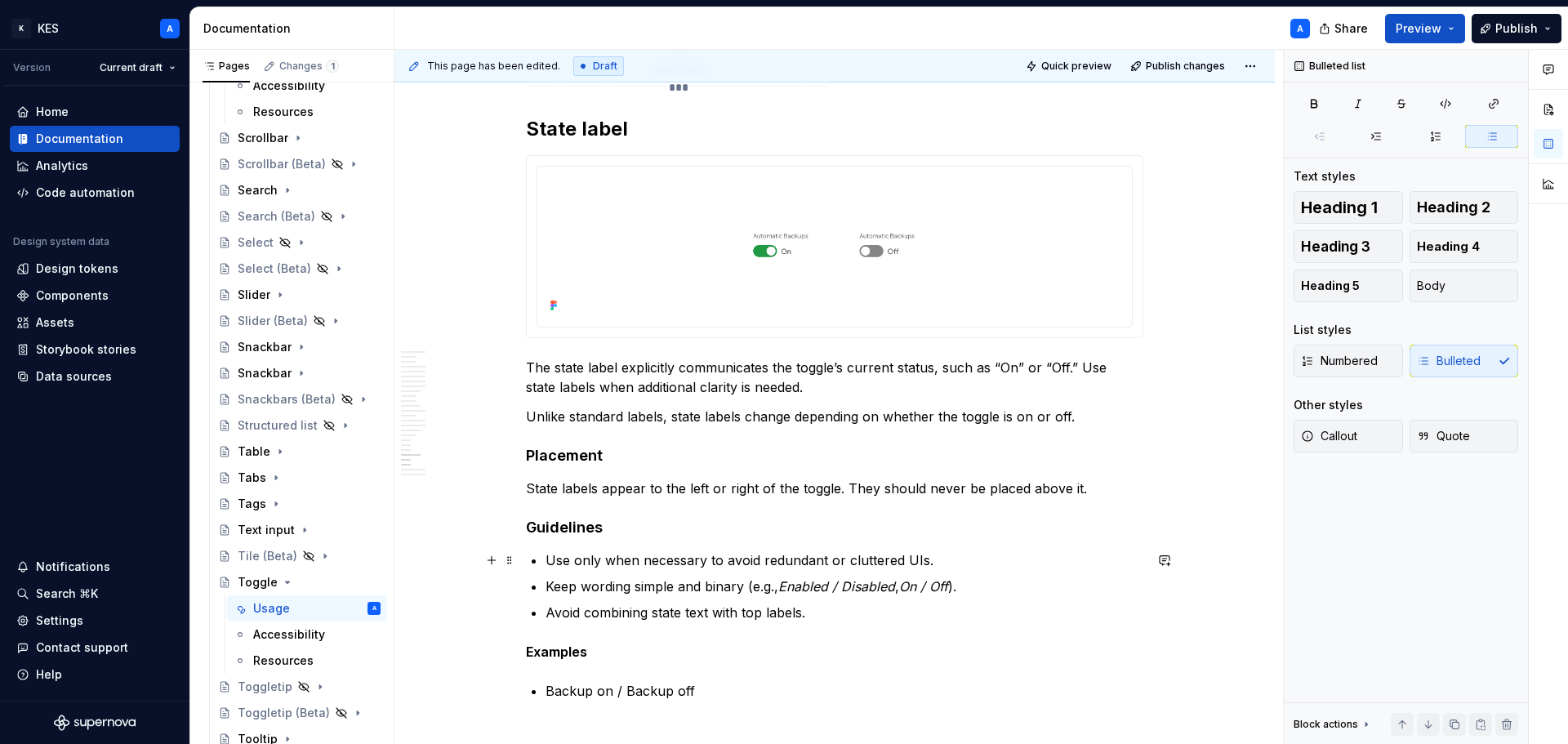
click at [716, 557] on p "Use only when necessary to avoid redundant or cluttered UIs." at bounding box center [844, 560] width 598 height 20
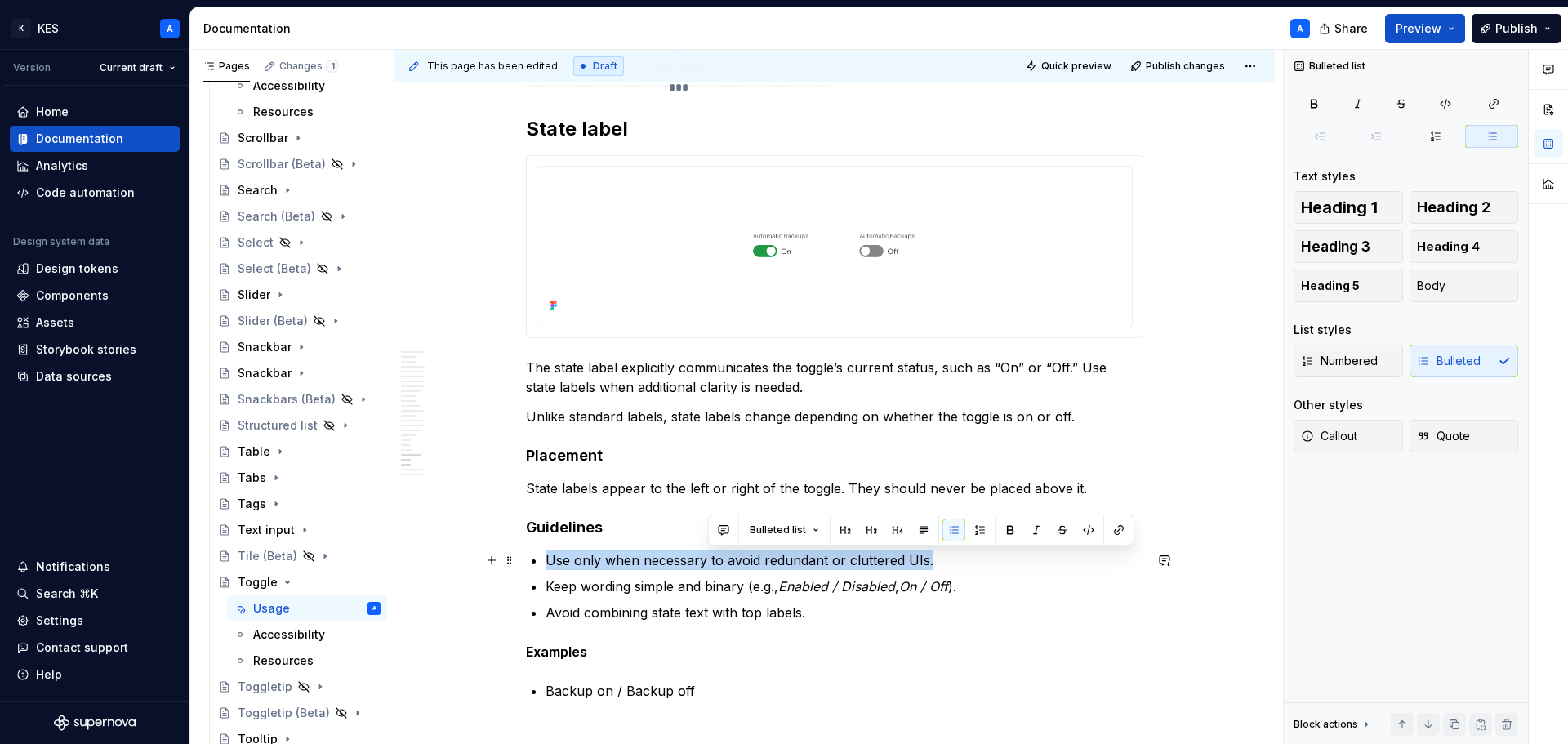
click at [716, 557] on p "Use only when necessary to avoid redundant or cluttered UIs." at bounding box center [844, 560] width 598 height 20
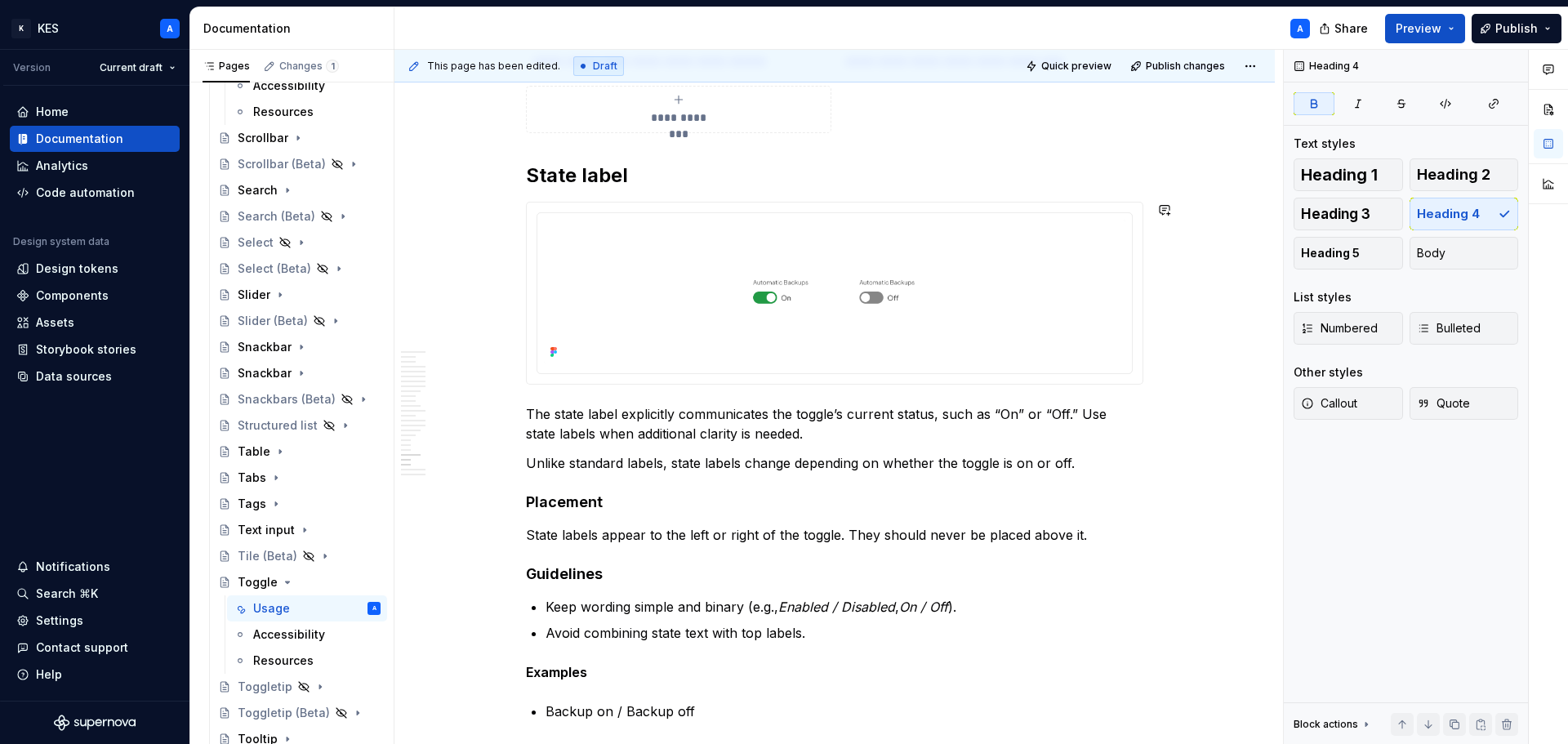
scroll to position [9049, 0]
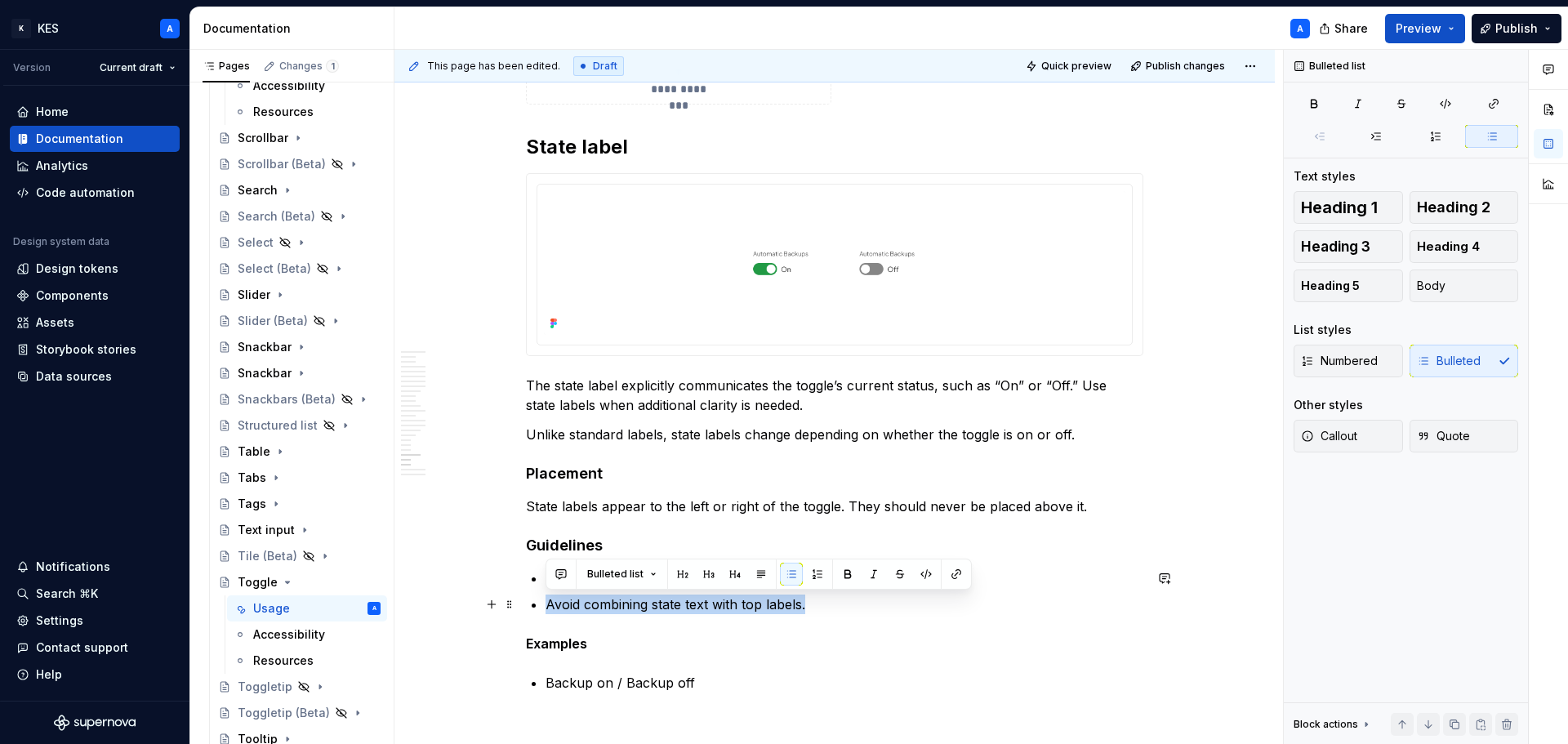
drag, startPoint x: 735, startPoint y: 605, endPoint x: 548, endPoint y: 600, distance: 187.1
click at [548, 600] on p "Avoid combining state text with top labels." at bounding box center [844, 604] width 598 height 20
copy p "Avoid combining state text with top labels."
click at [1113, 475] on h4 "Placement" at bounding box center [835, 474] width 618 height 20
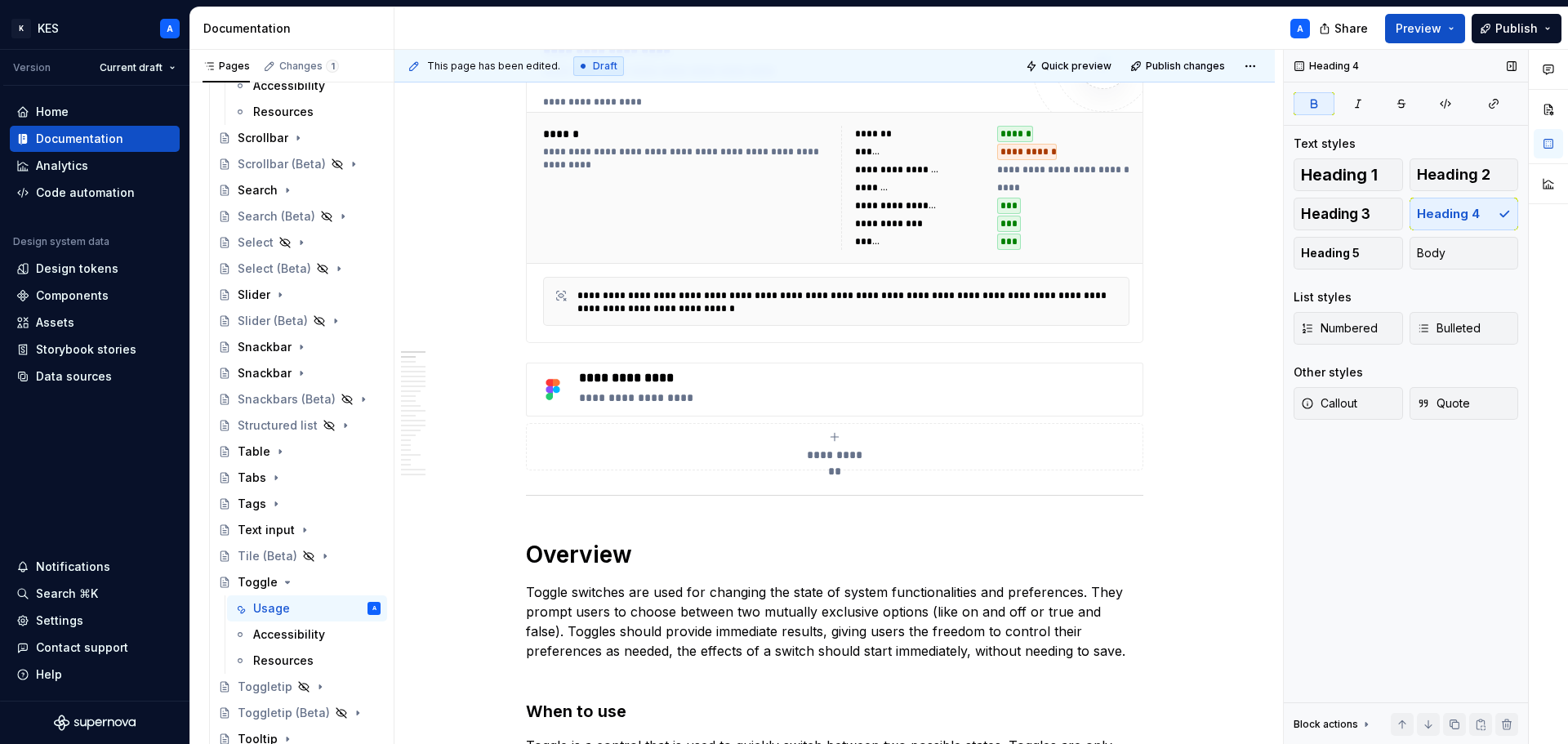
scroll to position [341, 0]
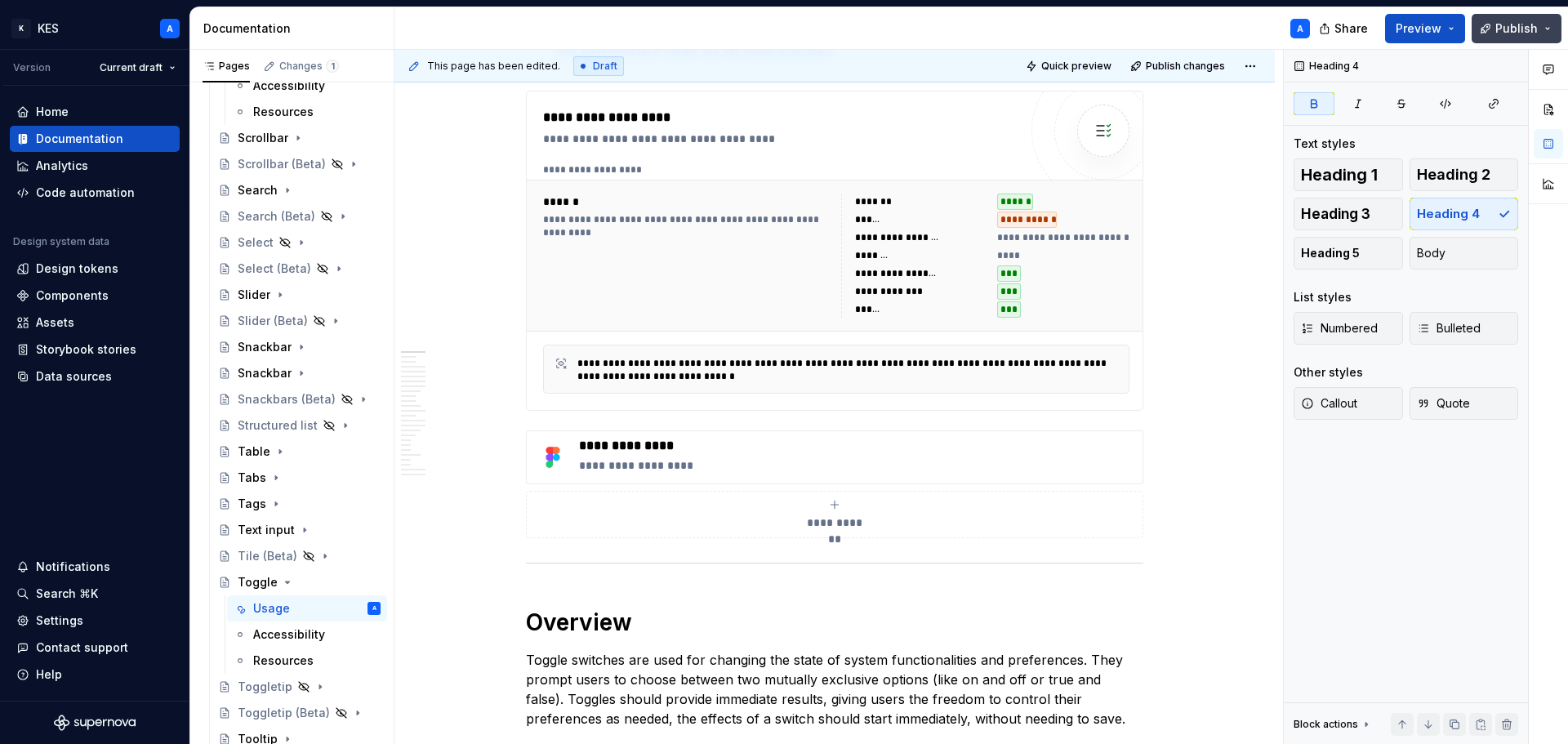
click at [1546, 36] on button "Publish" at bounding box center [1517, 28] width 90 height 29
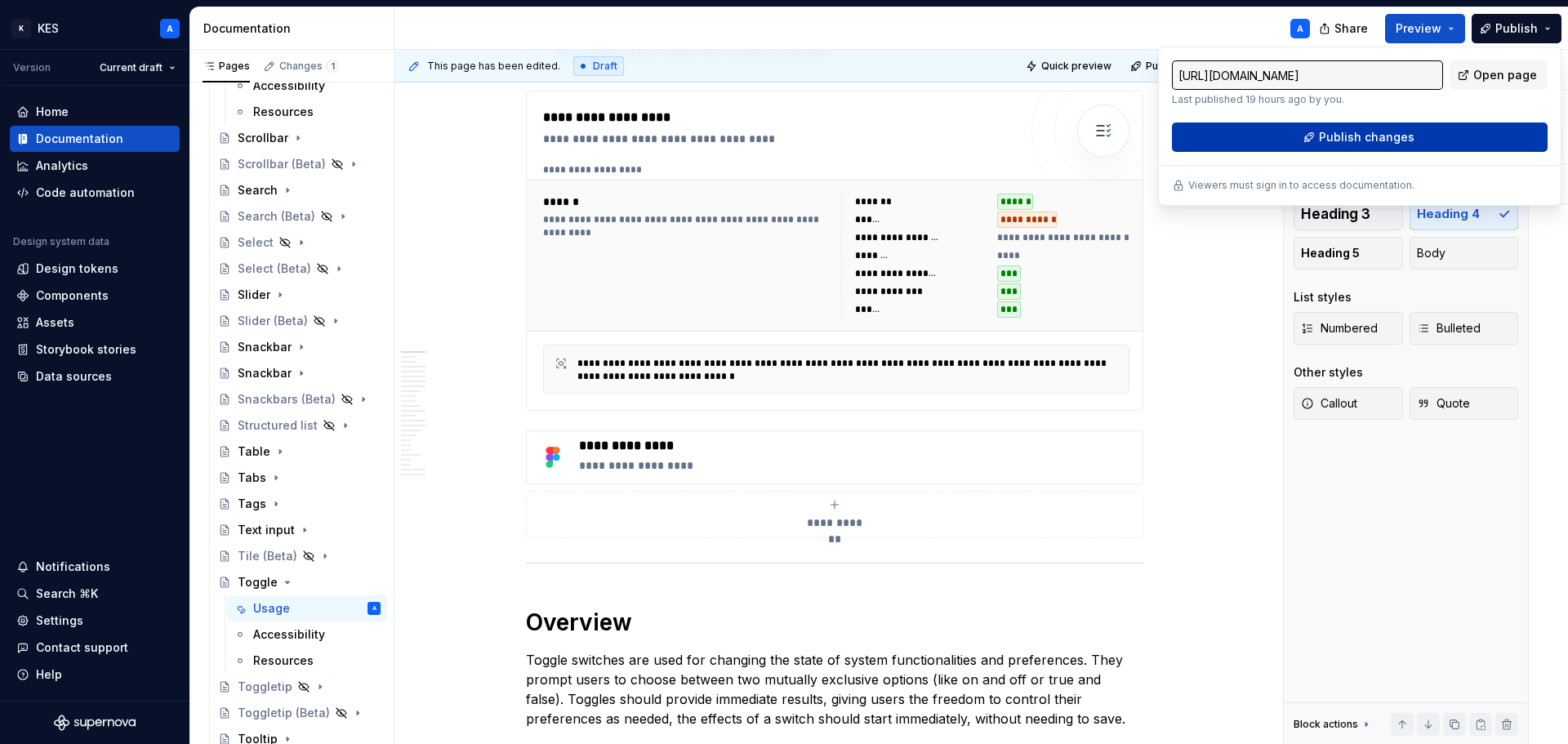
click at [1406, 126] on button "Publish changes" at bounding box center [1360, 137] width 376 height 29
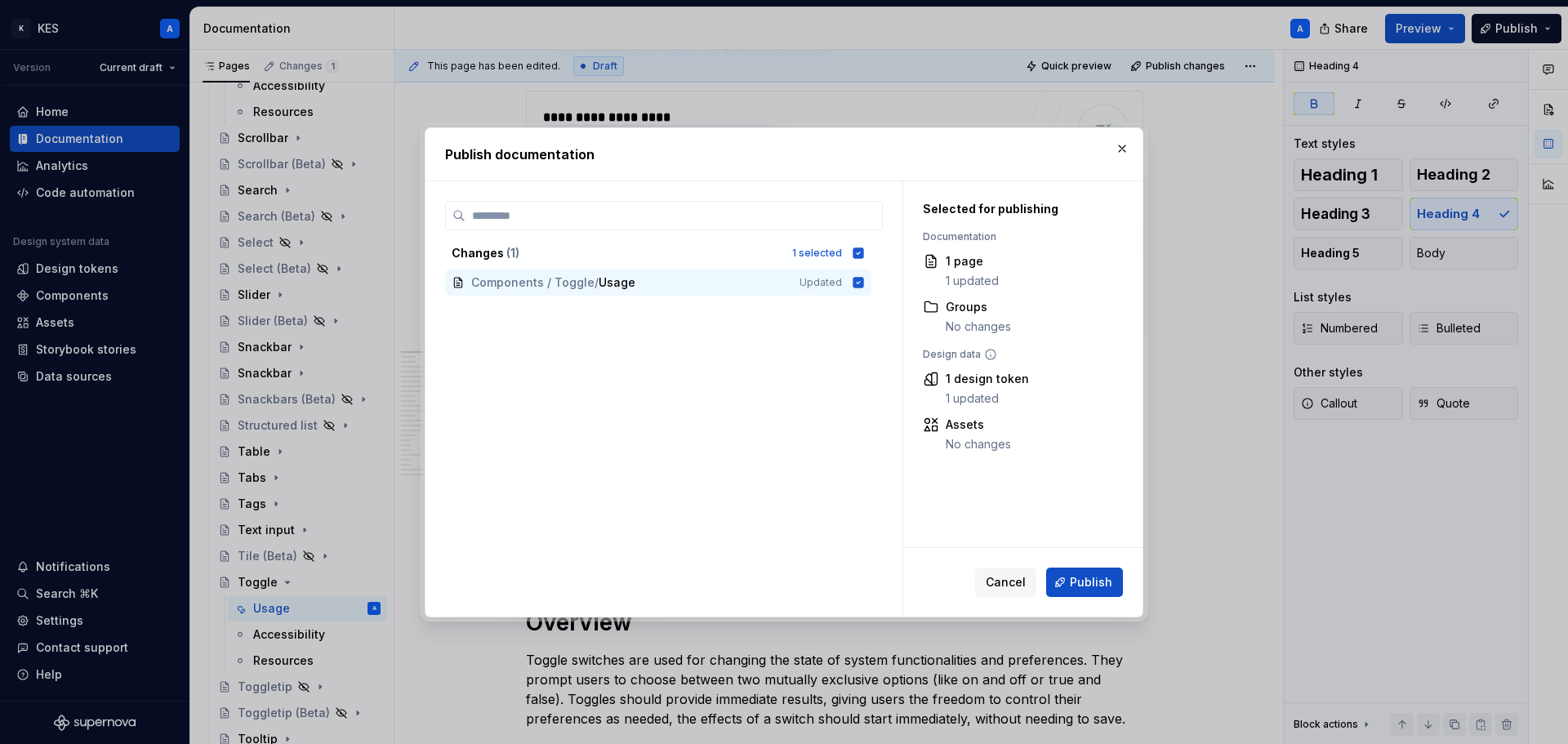
drag, startPoint x: 1073, startPoint y: 585, endPoint x: 1386, endPoint y: 245, distance: 462.1
click at [1074, 581] on span "Publish" at bounding box center [1091, 583] width 42 height 17
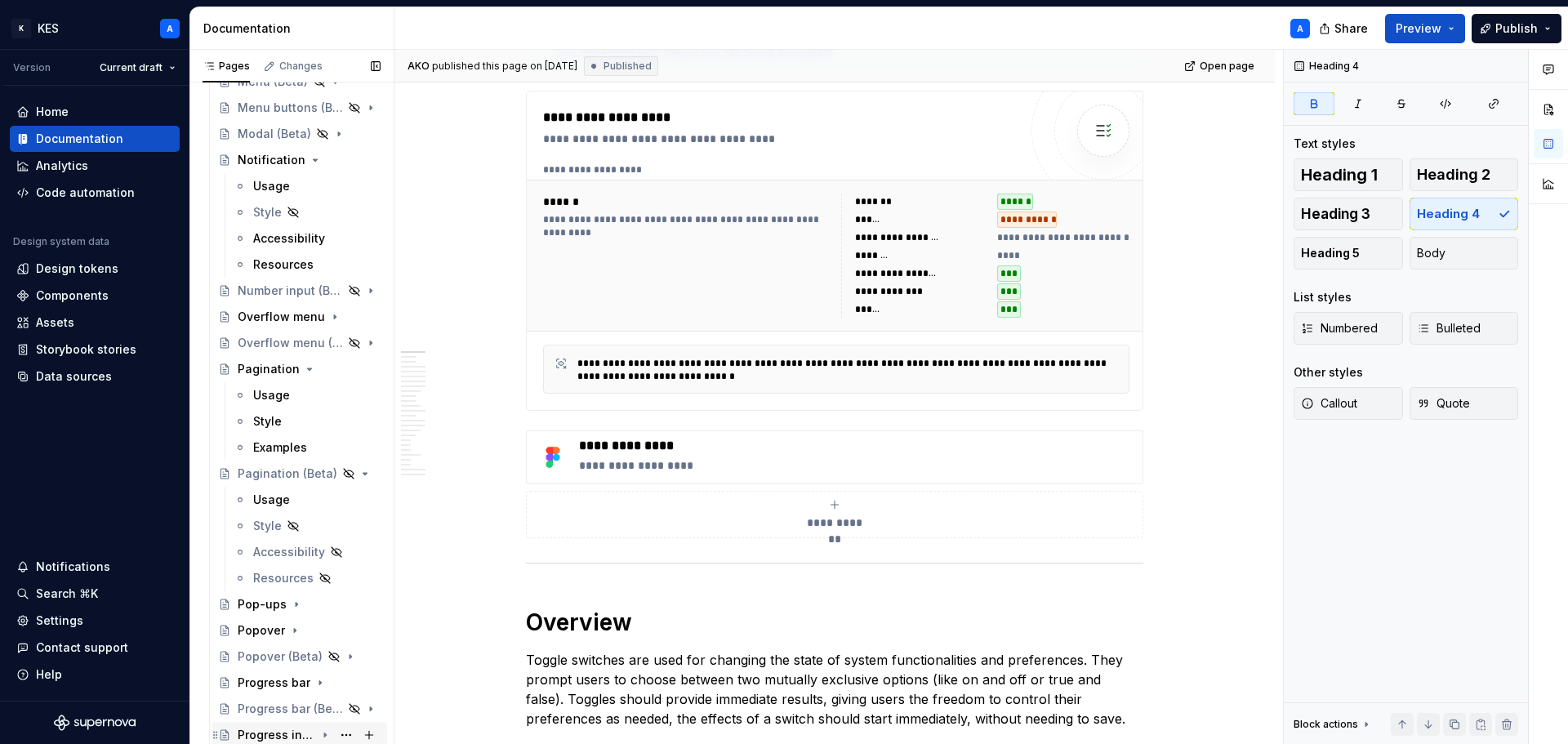
scroll to position [1916, 0]
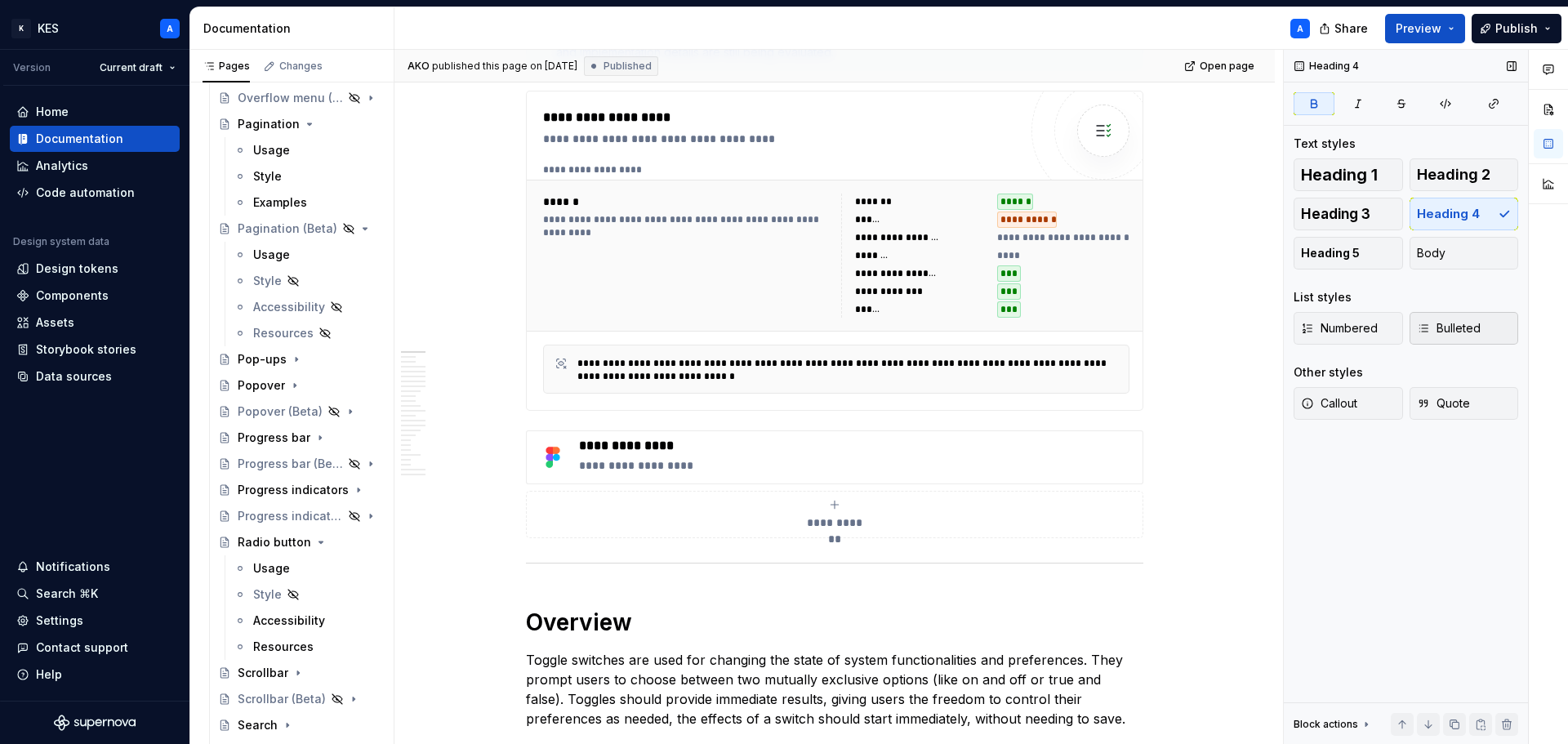
drag, startPoint x: 271, startPoint y: 563, endPoint x: 1469, endPoint y: 312, distance: 1224.0
click at [271, 563] on div "Usage" at bounding box center [271, 569] width 37 height 17
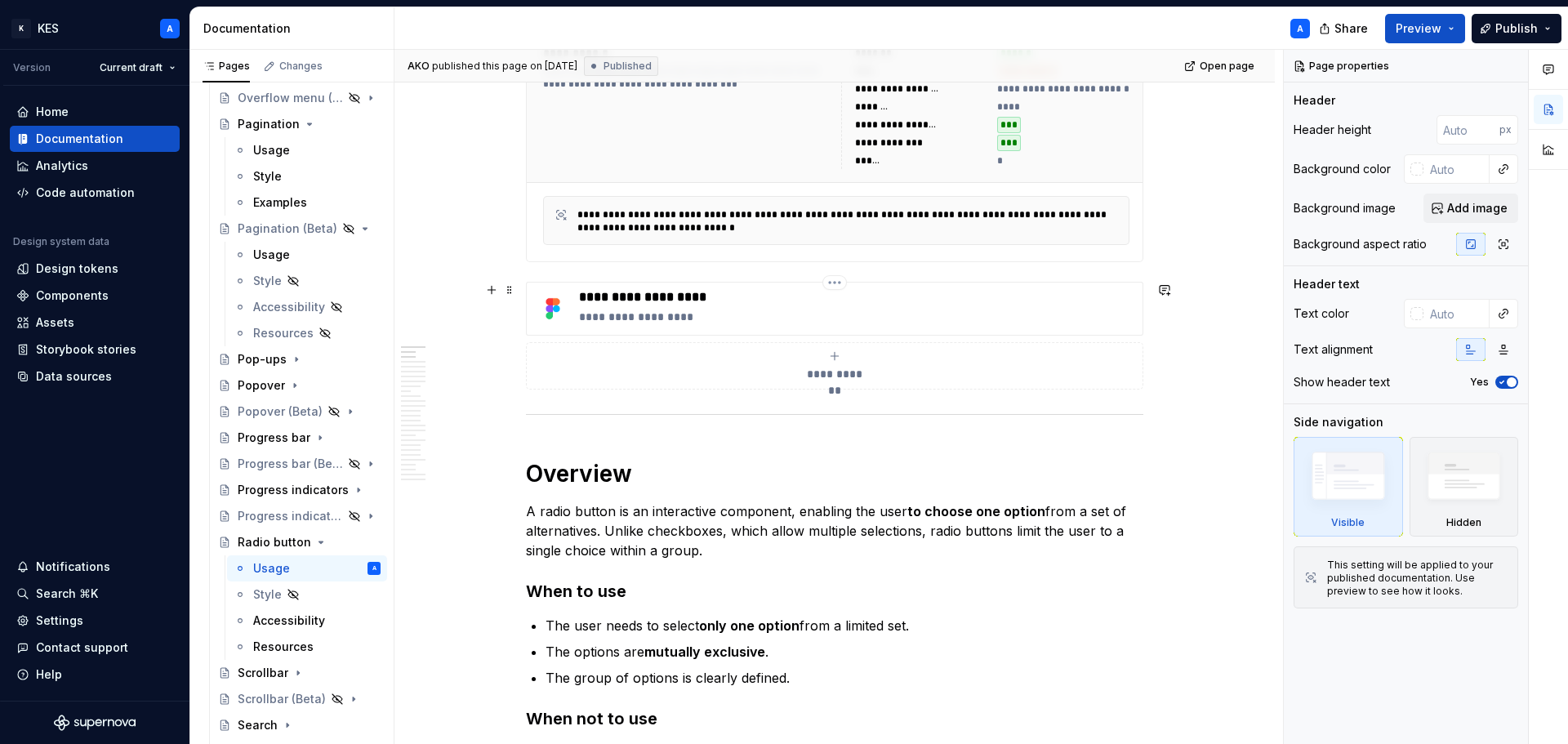
scroll to position [817, 0]
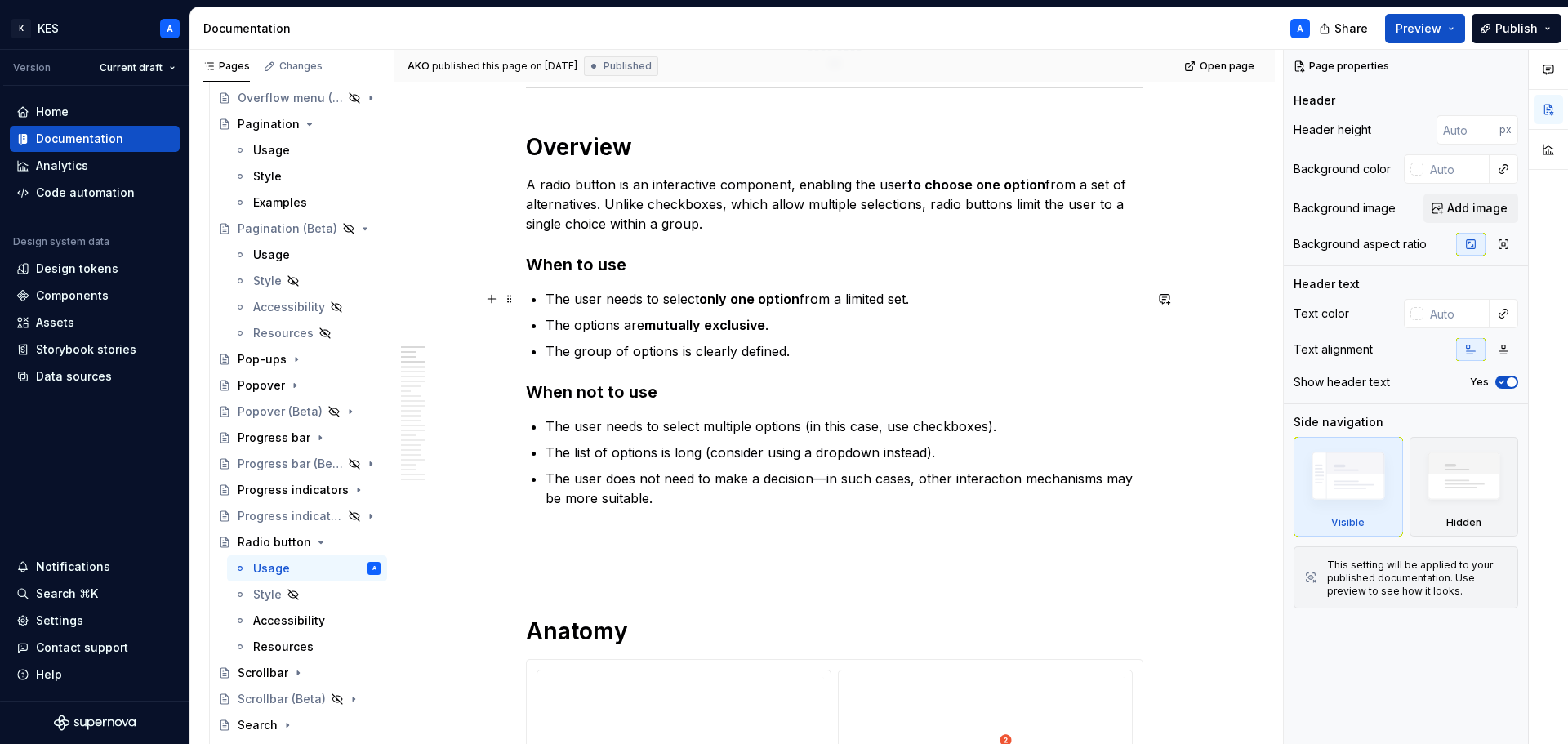
click at [780, 294] on strong "only one option" at bounding box center [749, 299] width 100 height 17
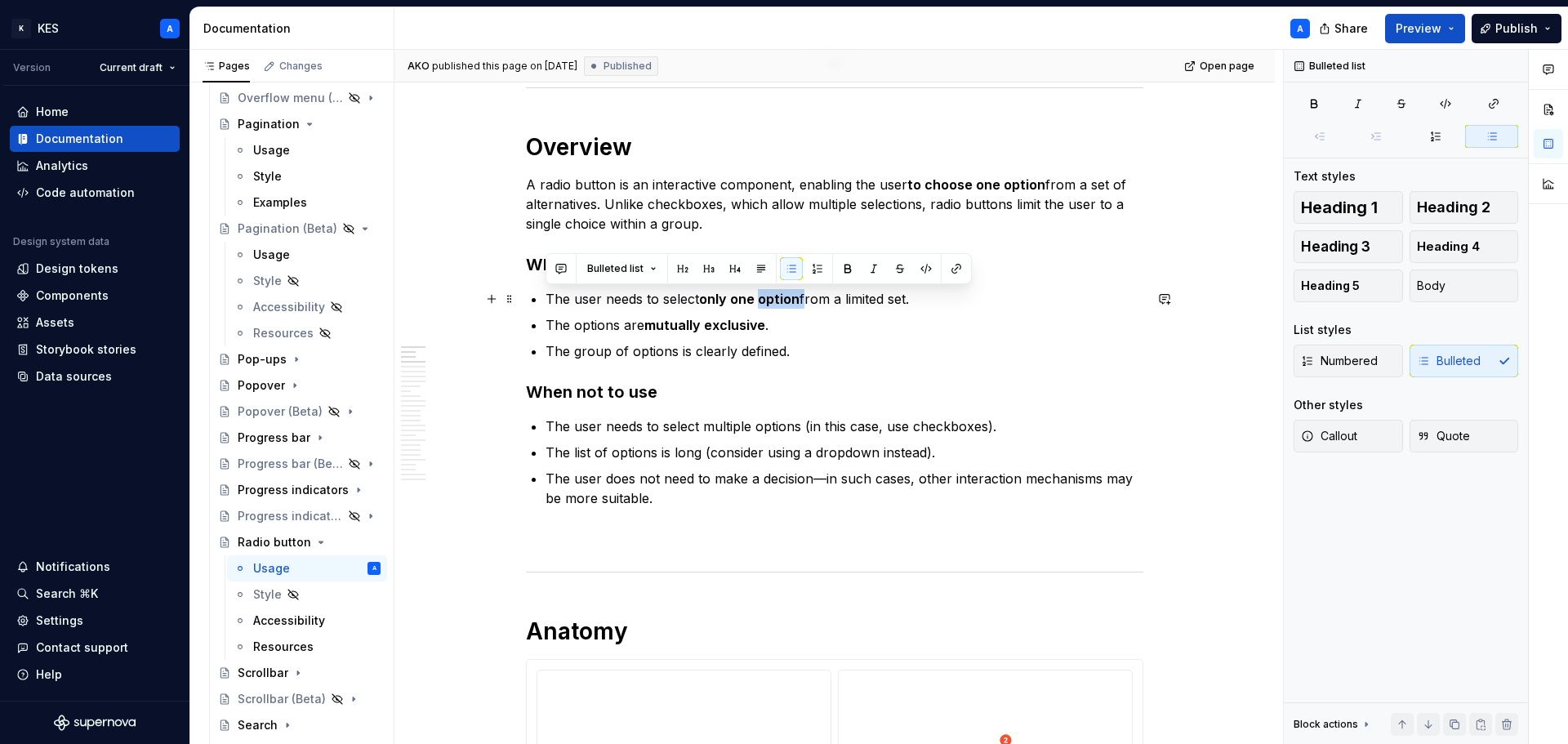
click at [780, 294] on strong "only one option" at bounding box center [749, 299] width 100 height 17
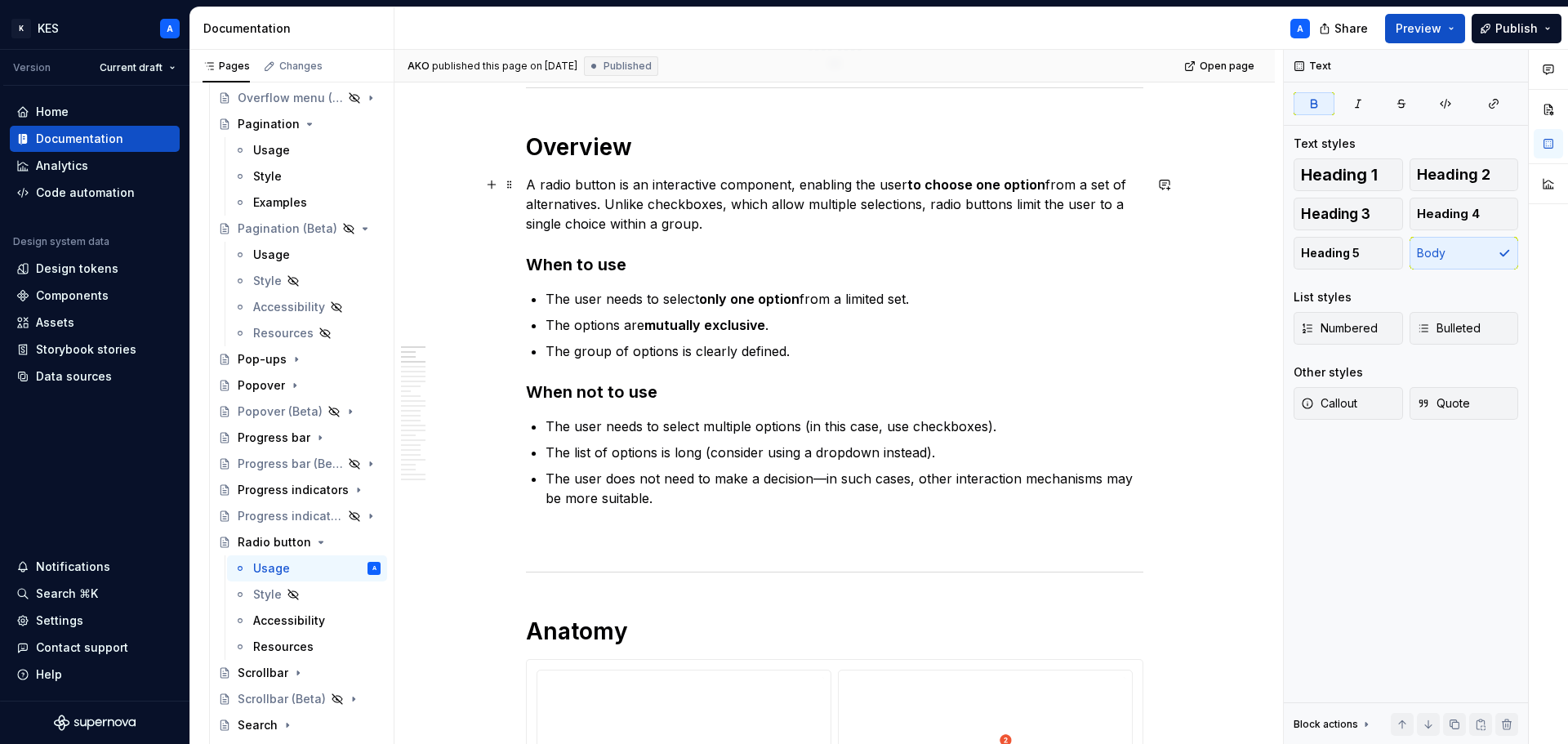
click at [1012, 186] on strong "to choose one option" at bounding box center [976, 184] width 138 height 17
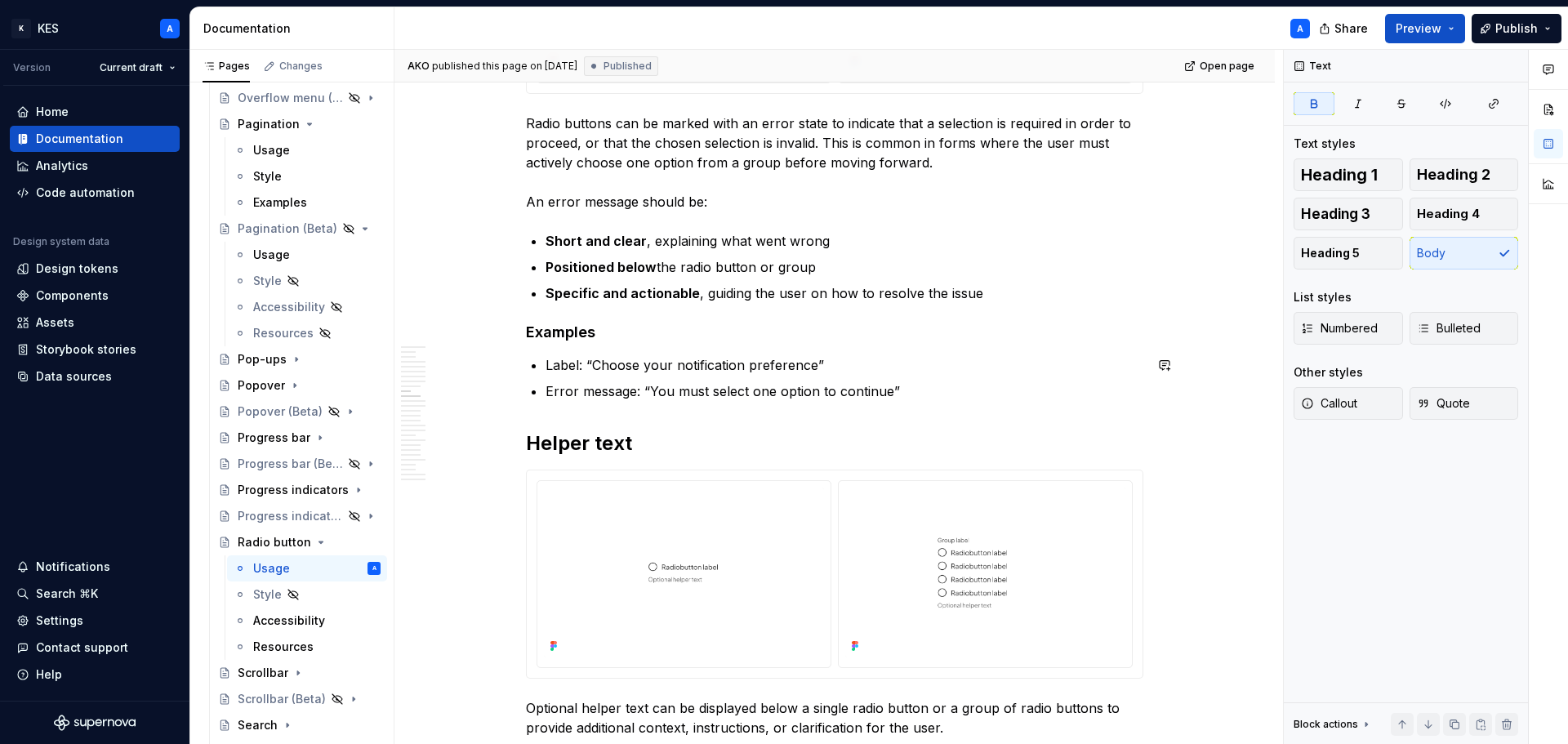
scroll to position [4003, 0]
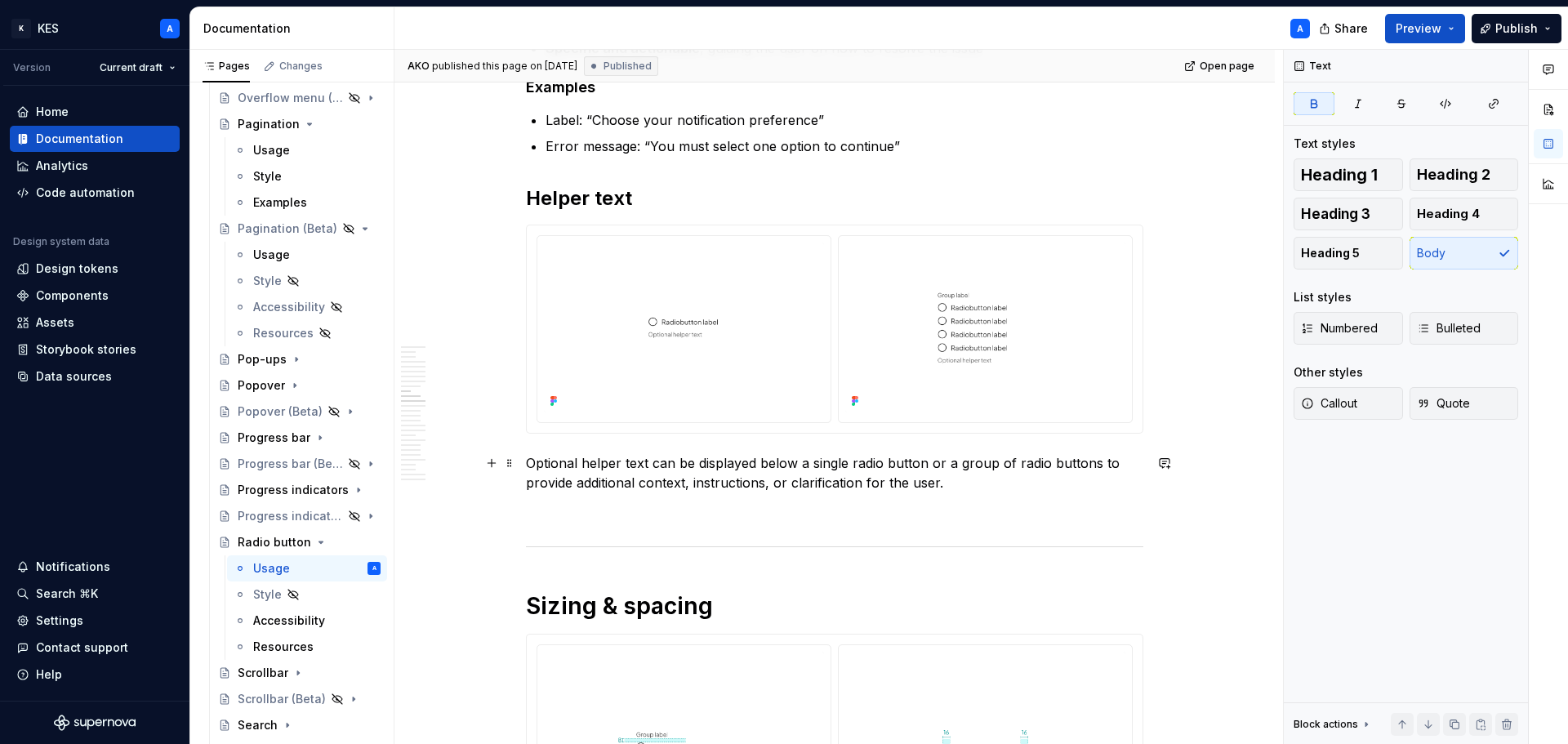
click at [860, 479] on p "Optional helper text can be displayed below a single radio button or a group of…" at bounding box center [835, 472] width 618 height 39
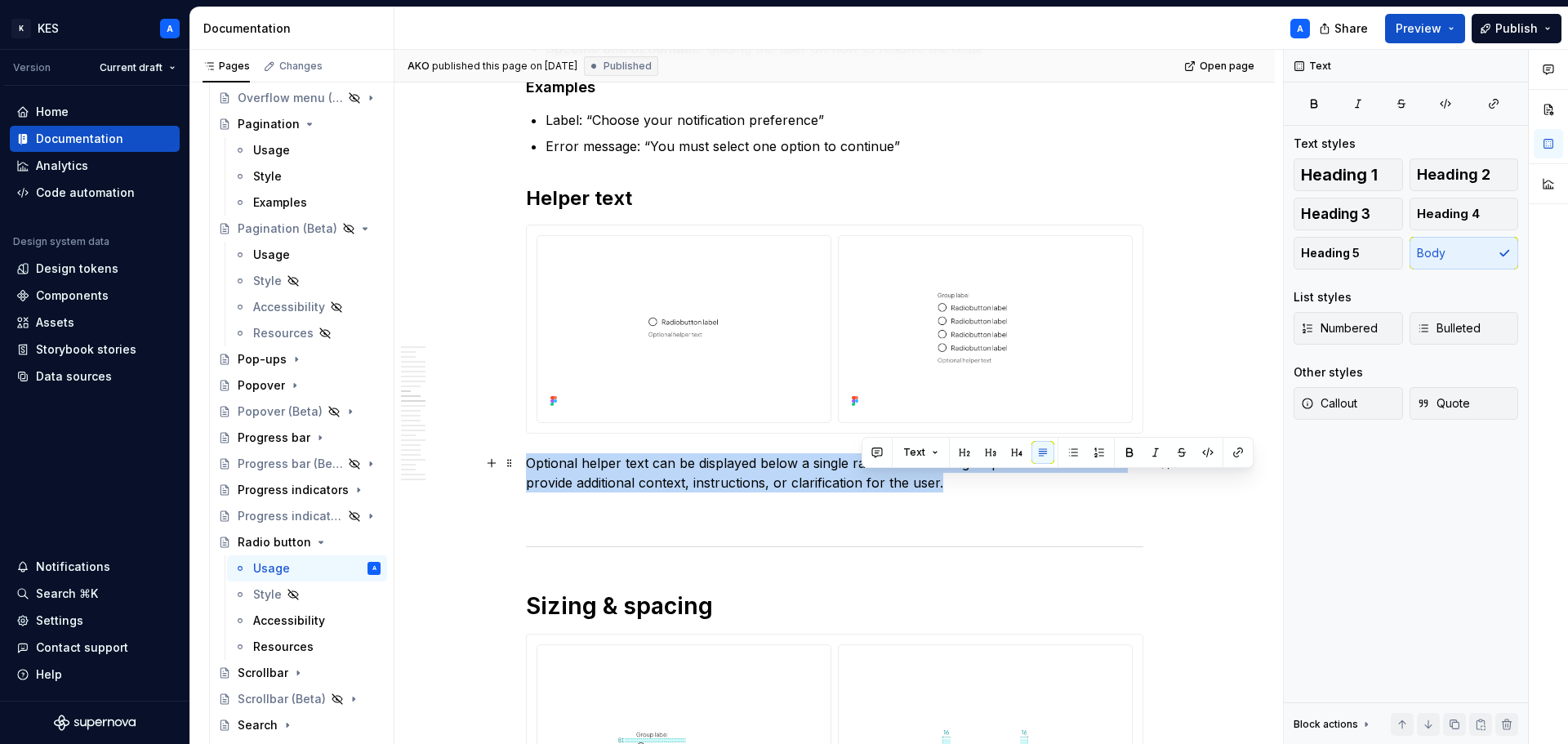
click at [860, 479] on p "Optional helper text can be displayed below a single radio button or a group of…" at bounding box center [835, 472] width 618 height 39
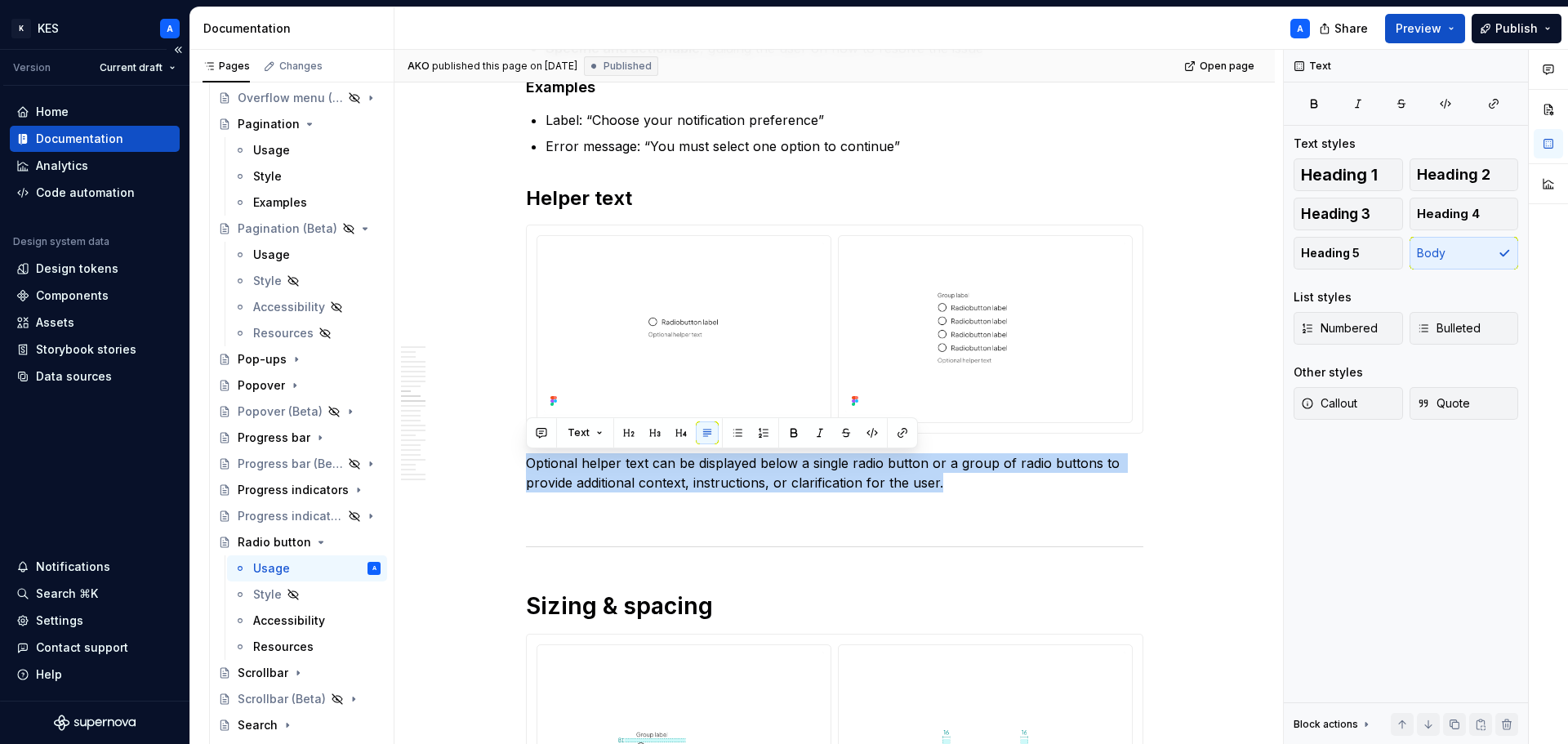
copy p "Optional helper text can be displayed below a single radio button or a group of…"
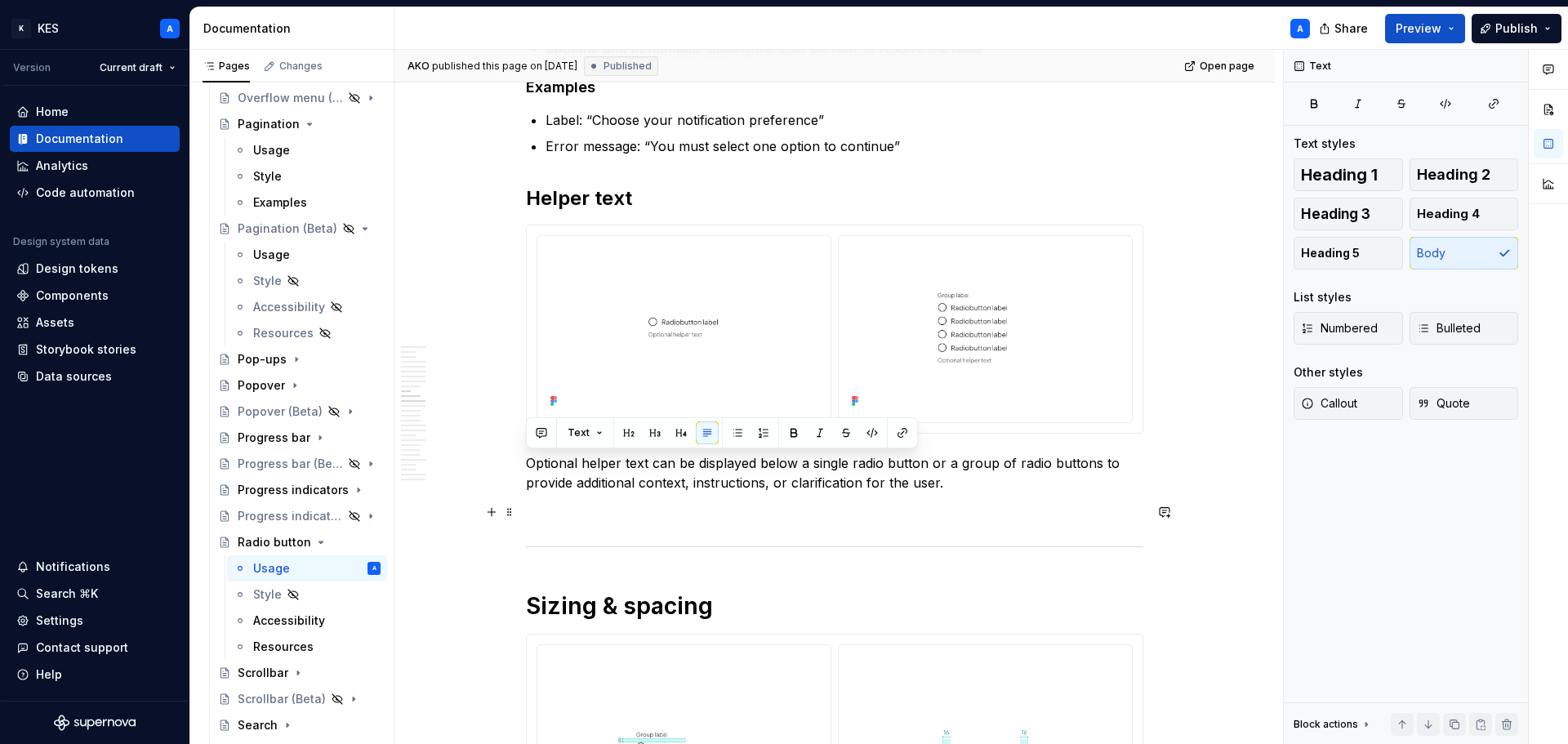
click at [1010, 505] on p at bounding box center [835, 512] width 618 height 20
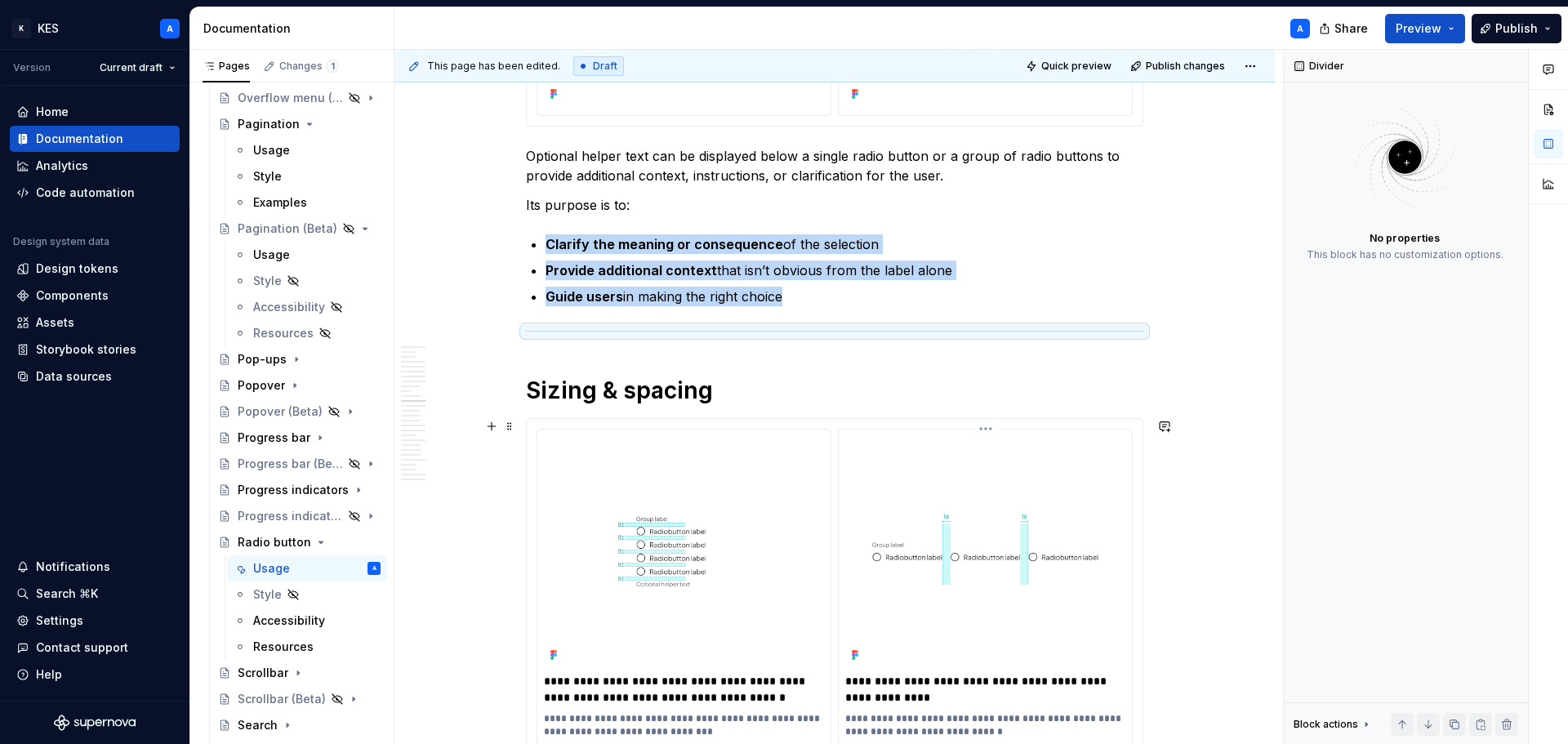
scroll to position [4329, 0]
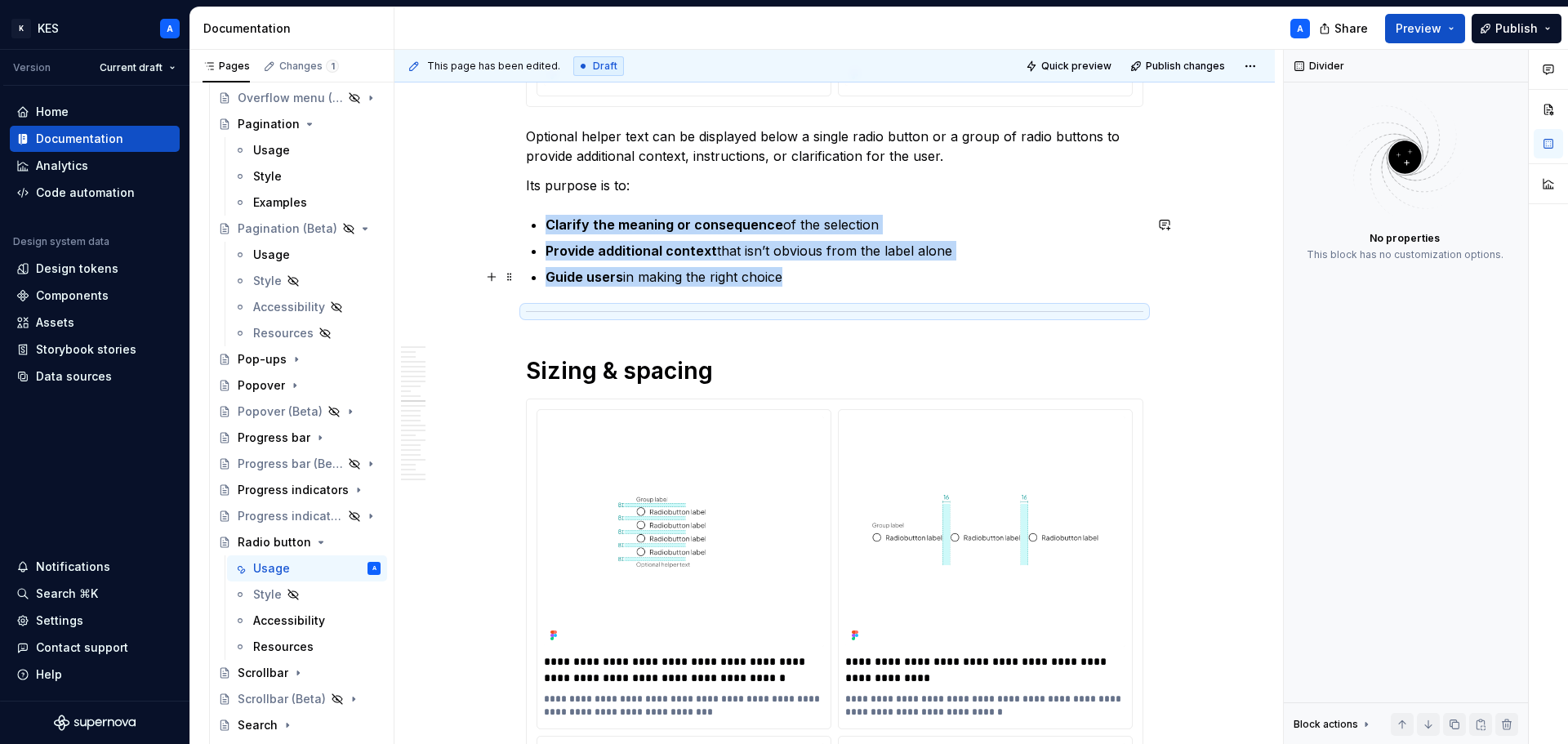
click at [844, 283] on p "Guide users in making the right choice" at bounding box center [844, 277] width 598 height 20
click at [781, 279] on p "Guide users in making the right choice" at bounding box center [844, 277] width 598 height 20
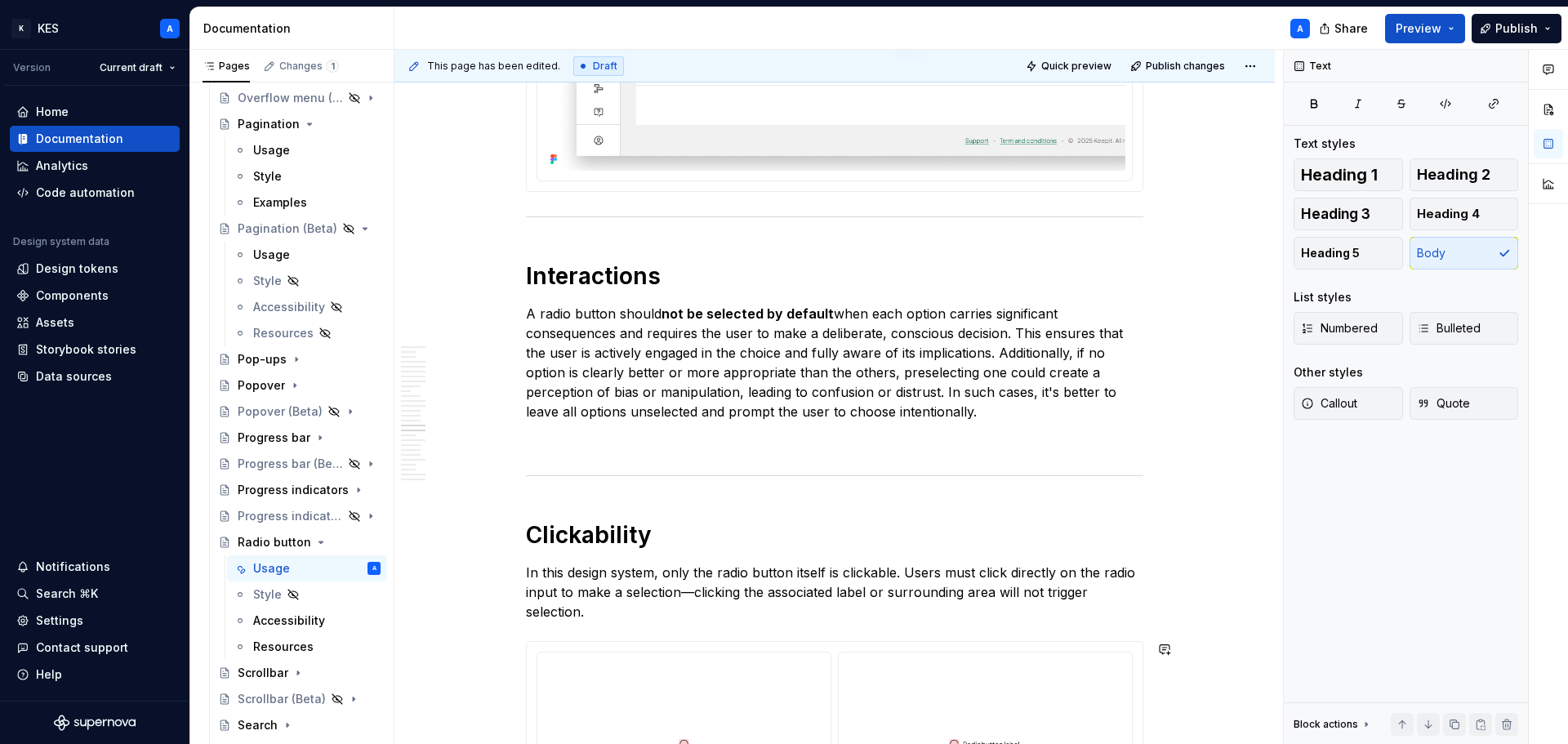
scroll to position [7405, 0]
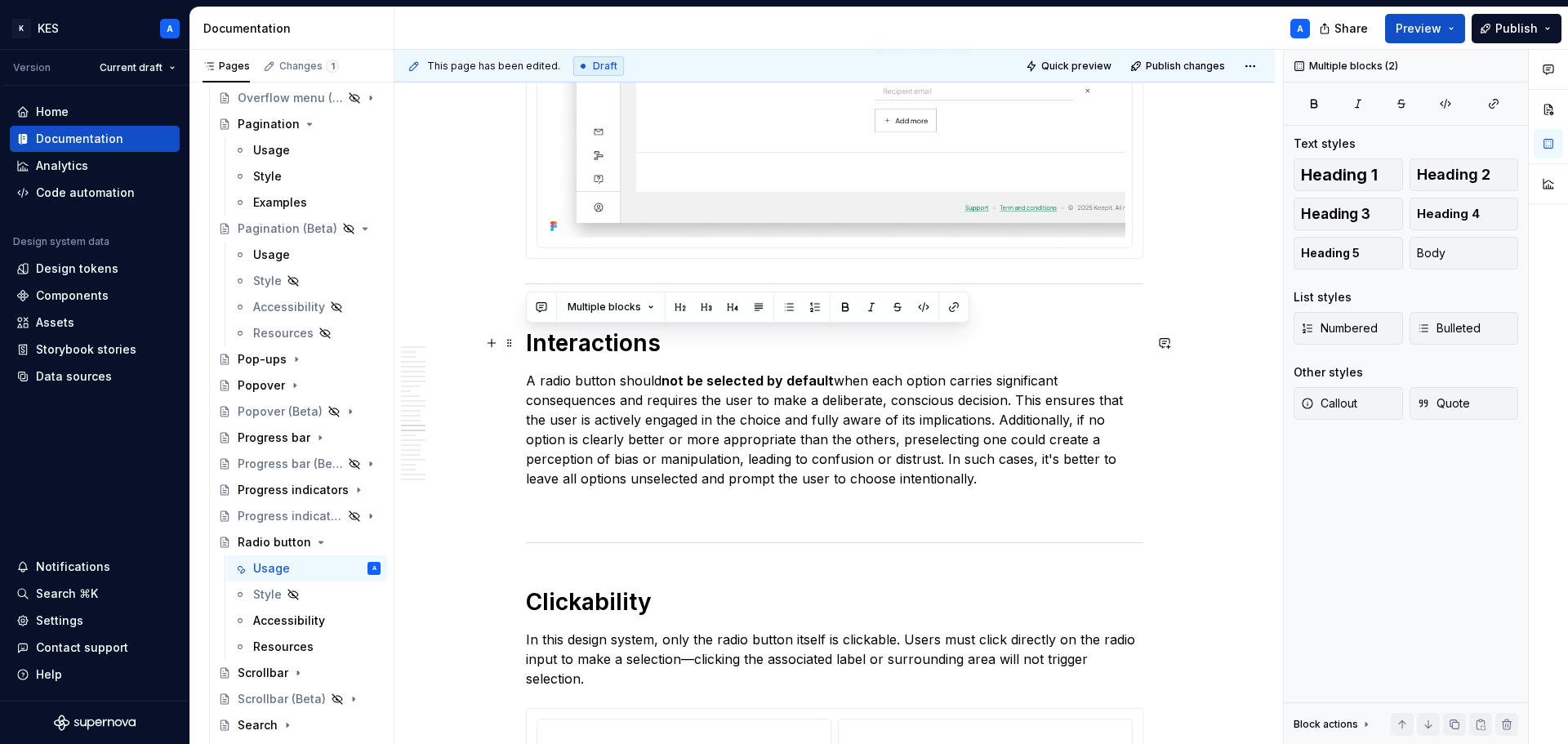
drag, startPoint x: 1051, startPoint y: 487, endPoint x: 520, endPoint y: 352, distance: 547.9
copy div "Interactions A radio button should not be selected by default when each option …"
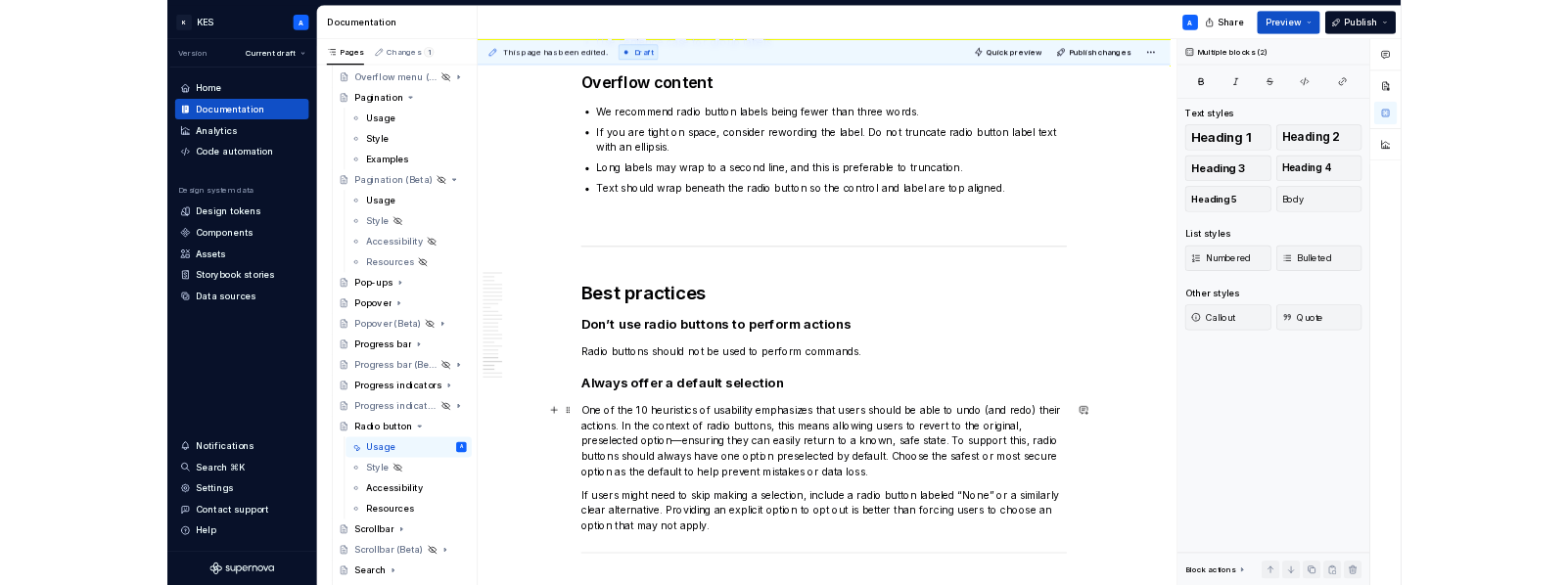
scroll to position [10591, 0]
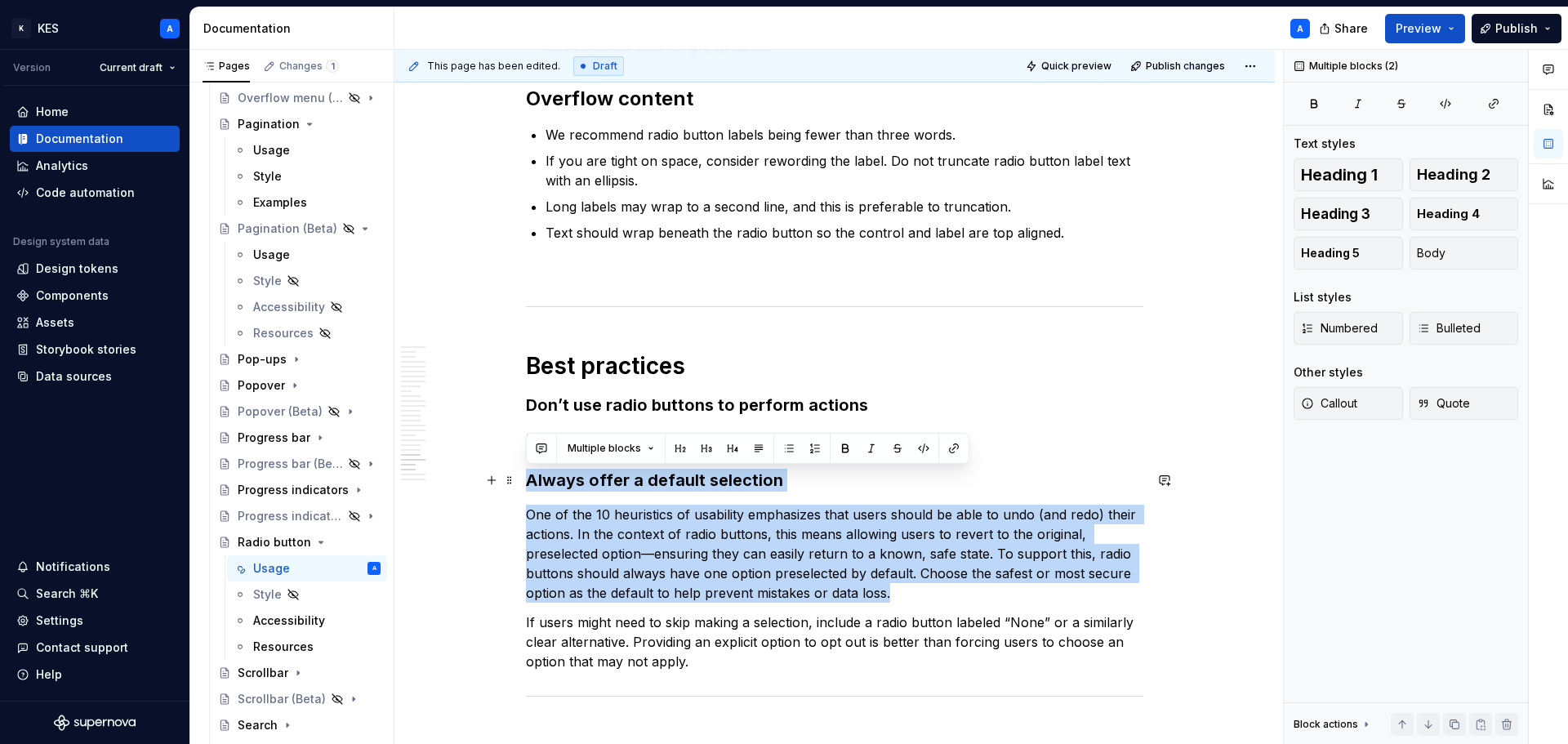
drag, startPoint x: 950, startPoint y: 594, endPoint x: 526, endPoint y: 485, distance: 437.8
copy div "Always offer a default selection One of the 10 heuristics of usability emphasiz…"
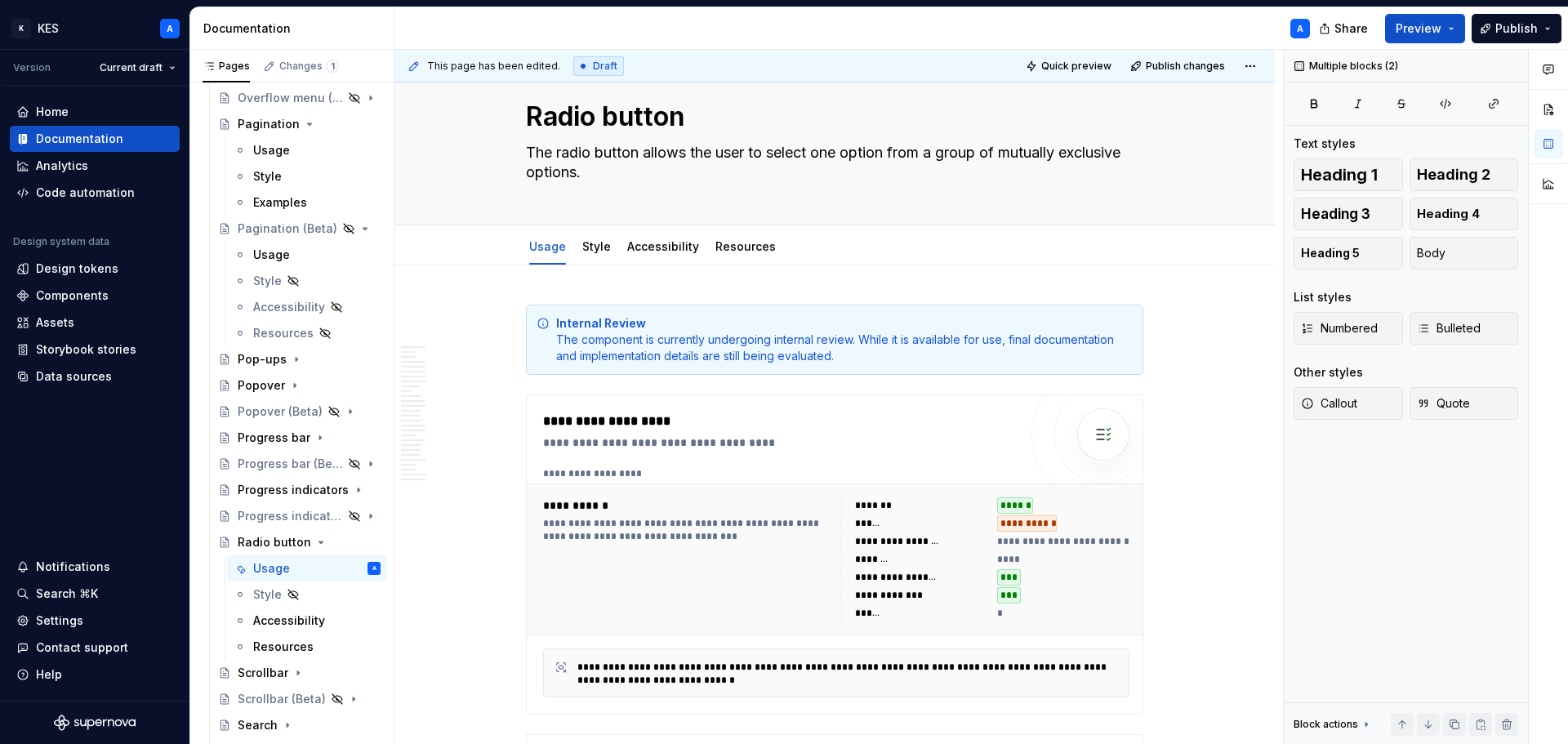
scroll to position [0, 0]
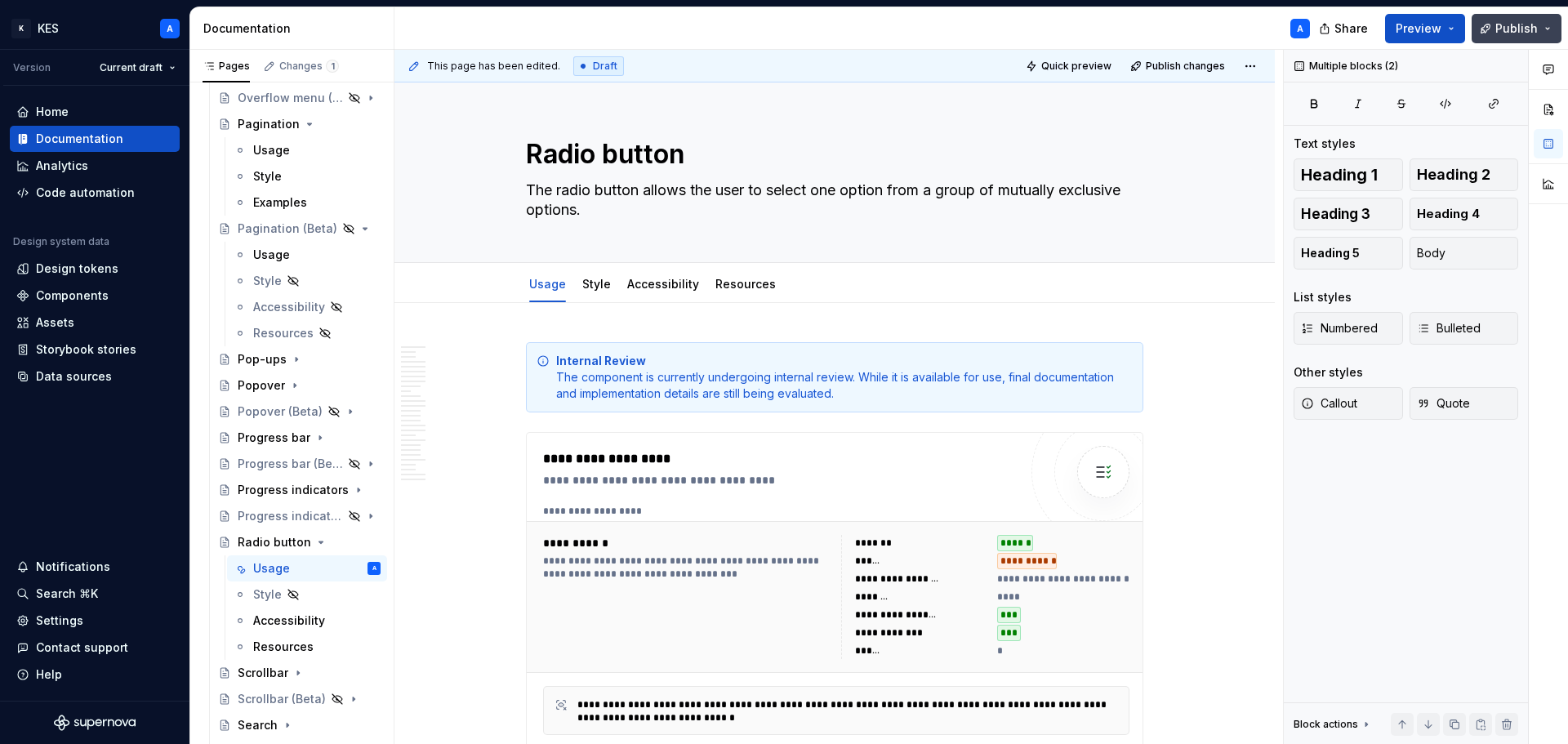
click at [1534, 23] on span "Publish" at bounding box center [1516, 29] width 42 height 17
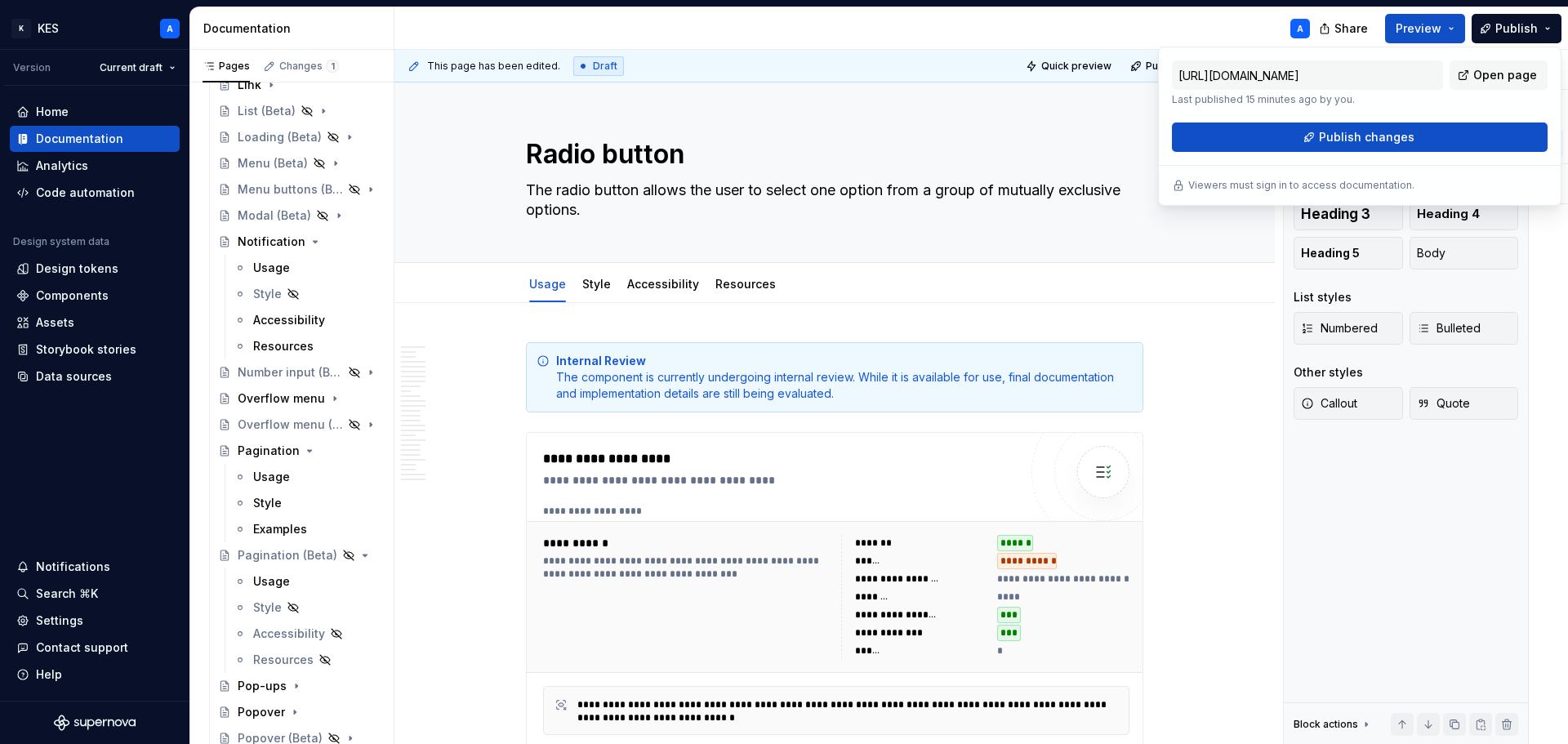
scroll to position [1344, 0]
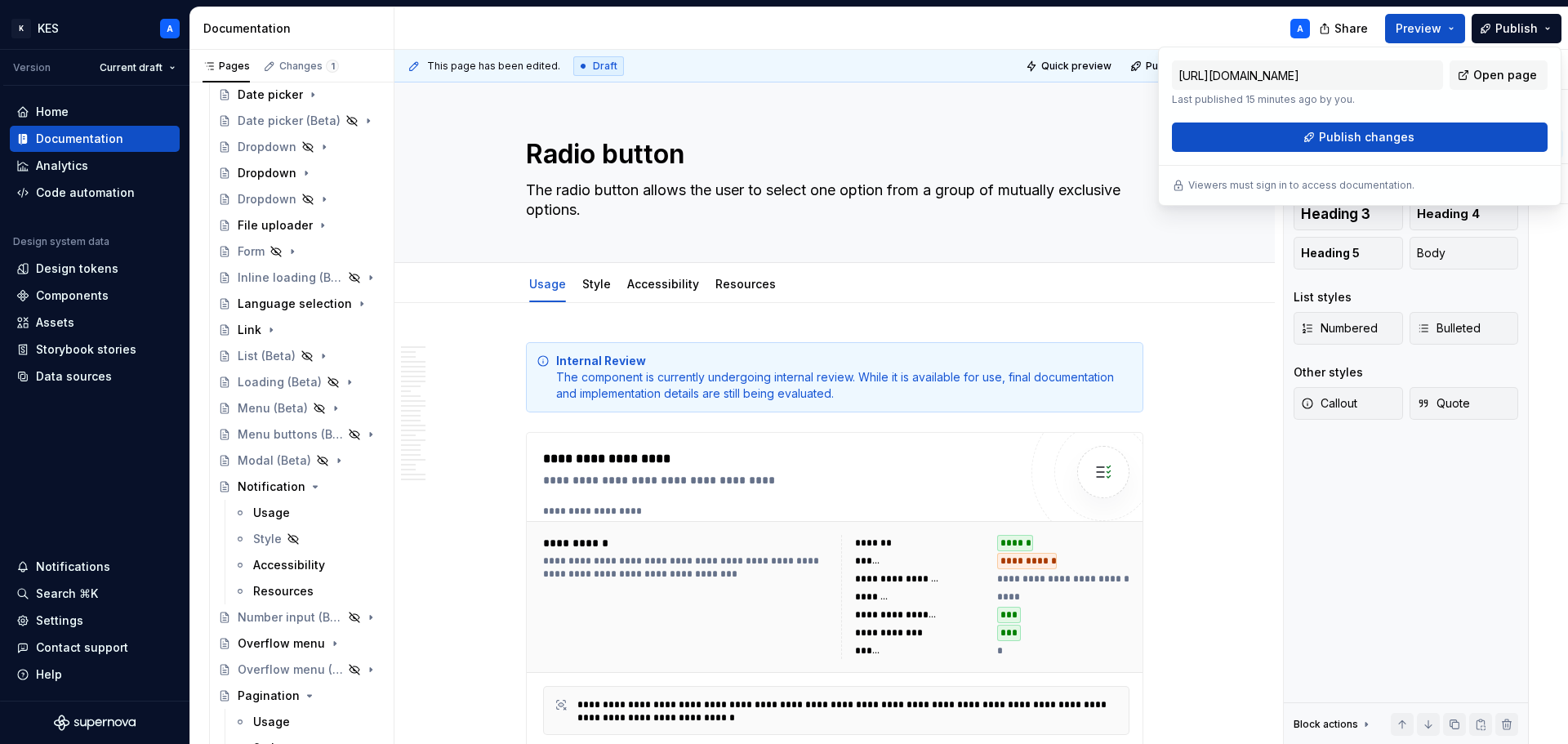
click at [1008, 22] on div "A" at bounding box center [858, 28] width 929 height 42
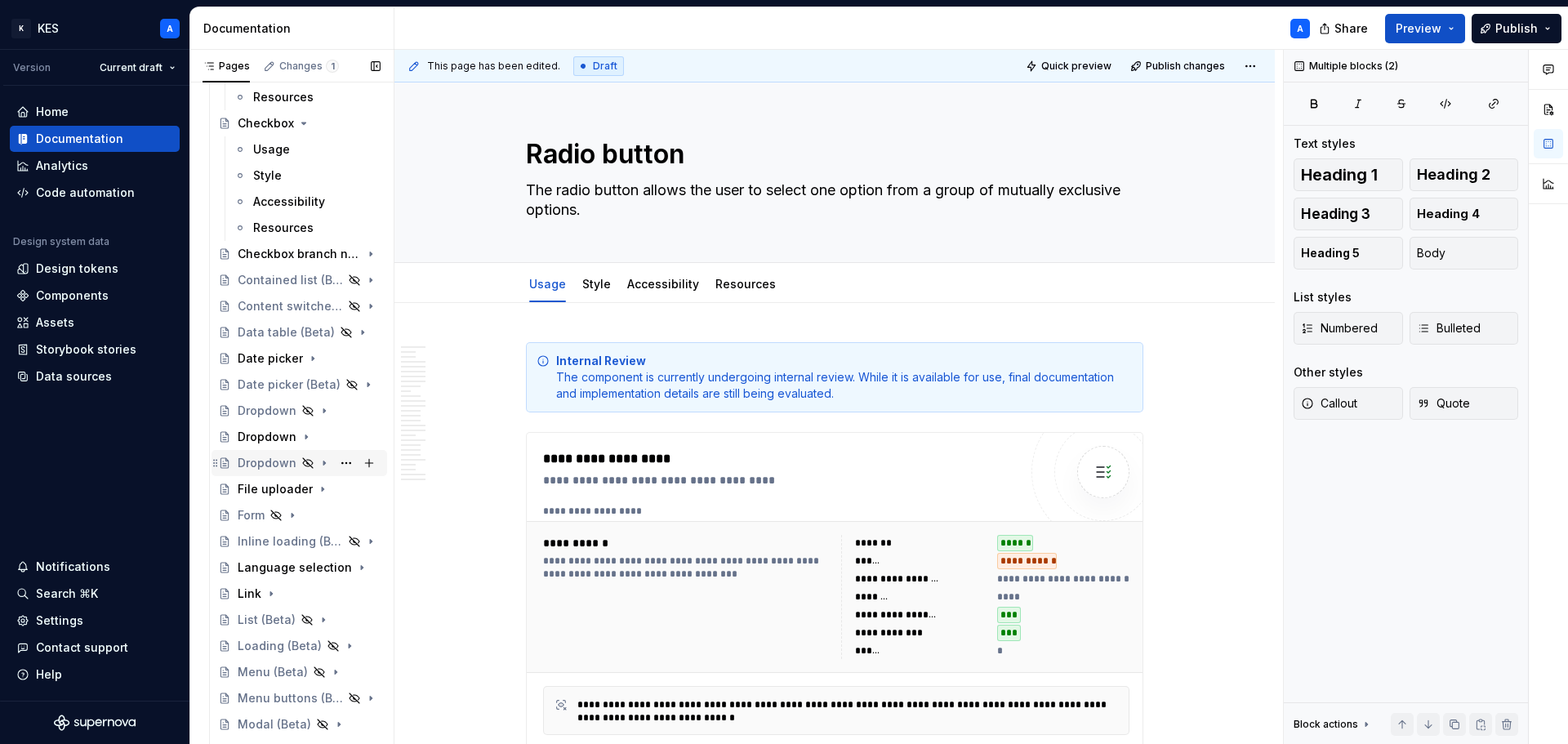
scroll to position [935, 0]
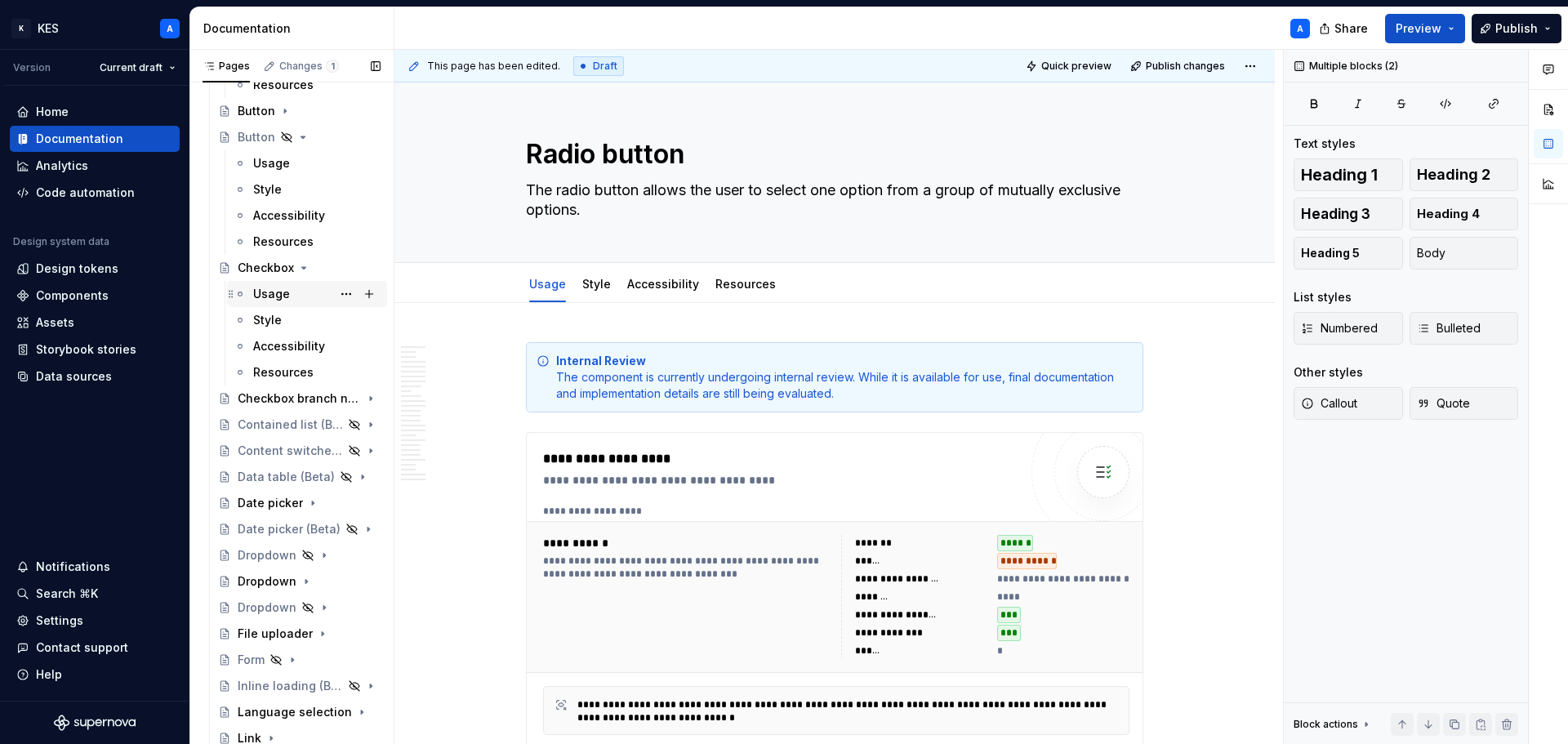
click at [277, 294] on div "Usage" at bounding box center [271, 294] width 37 height 17
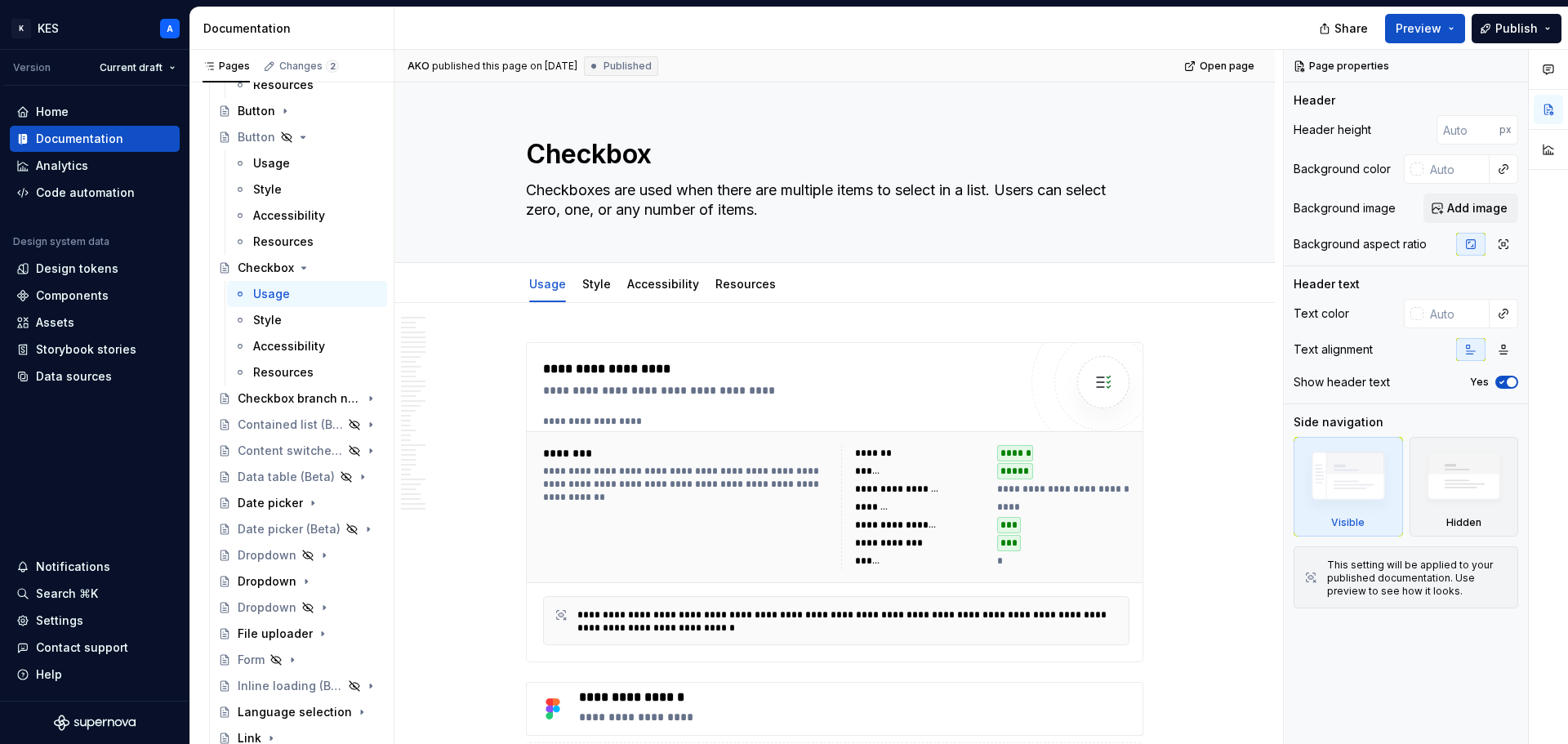
type textarea "*"
